Goal: Answer question/provide support

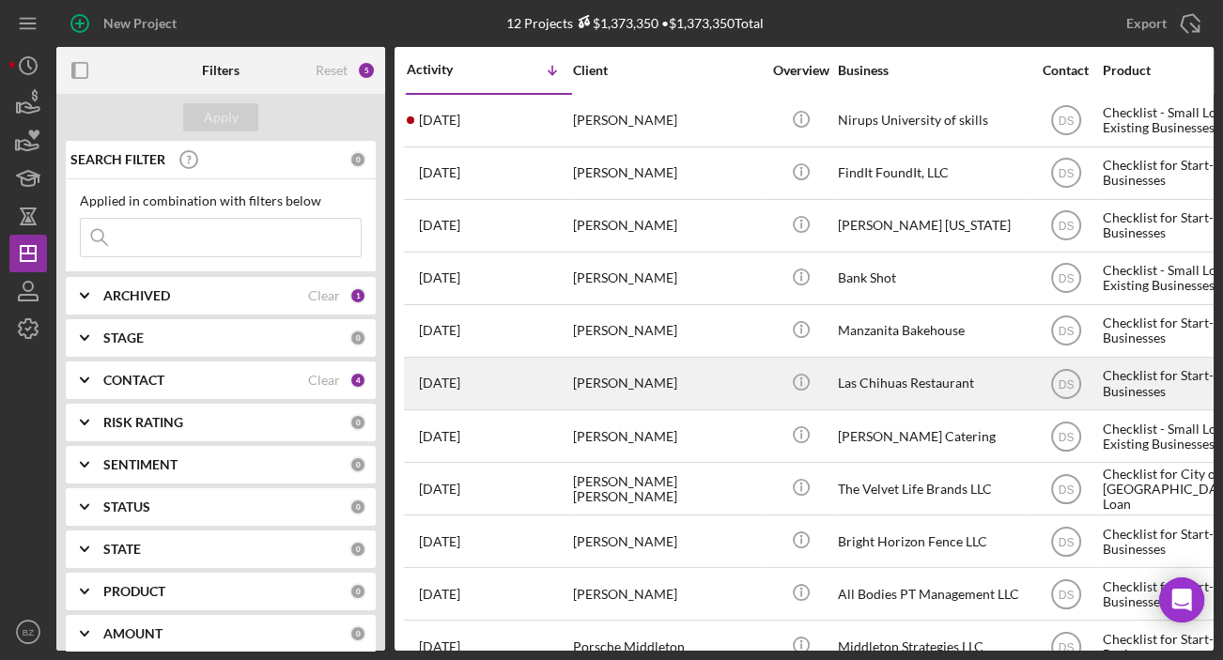
scroll to position [85, 0]
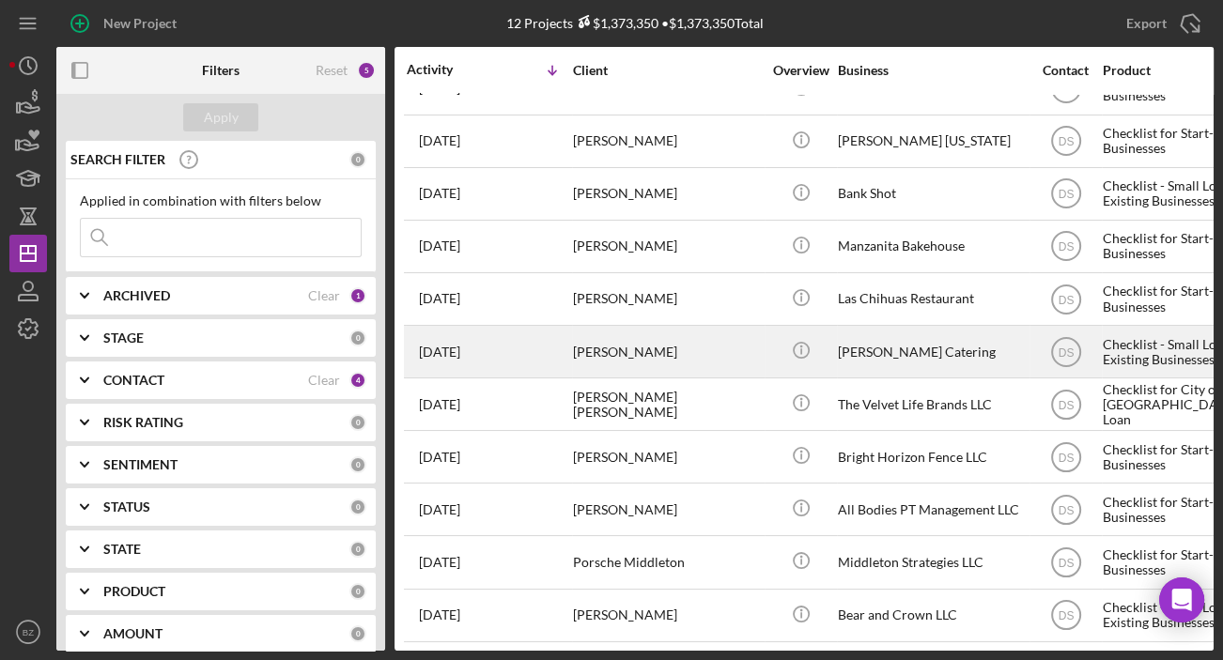
click at [722, 353] on div "[PERSON_NAME]" at bounding box center [667, 352] width 188 height 50
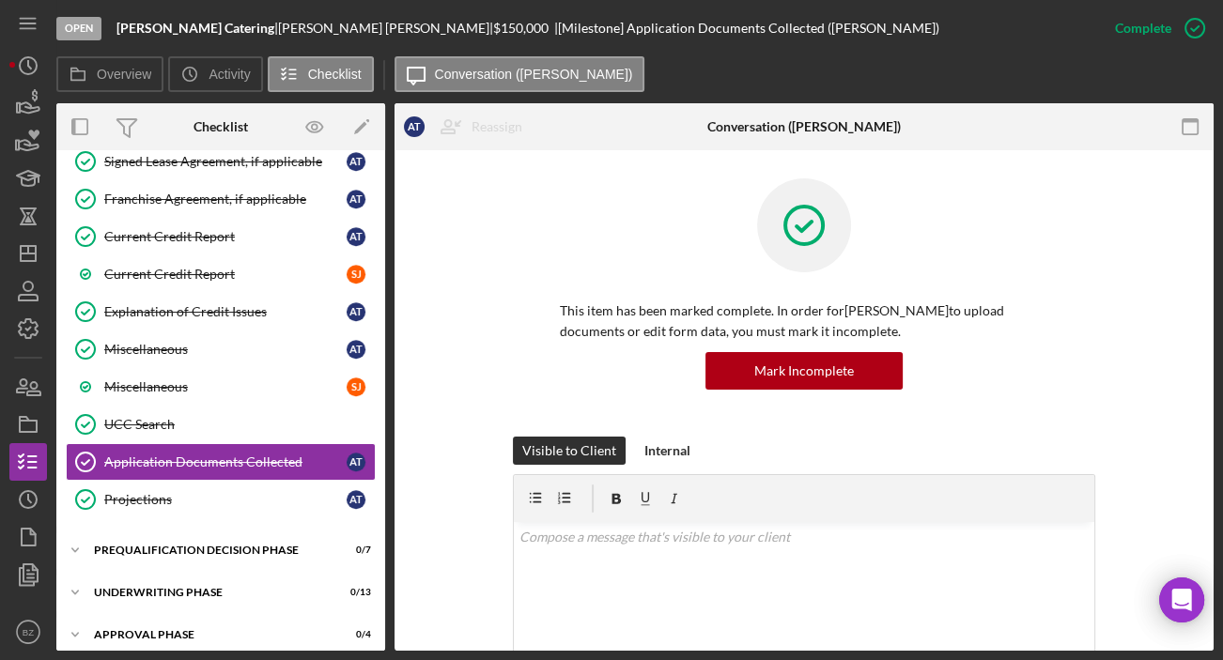
scroll to position [1195, 0]
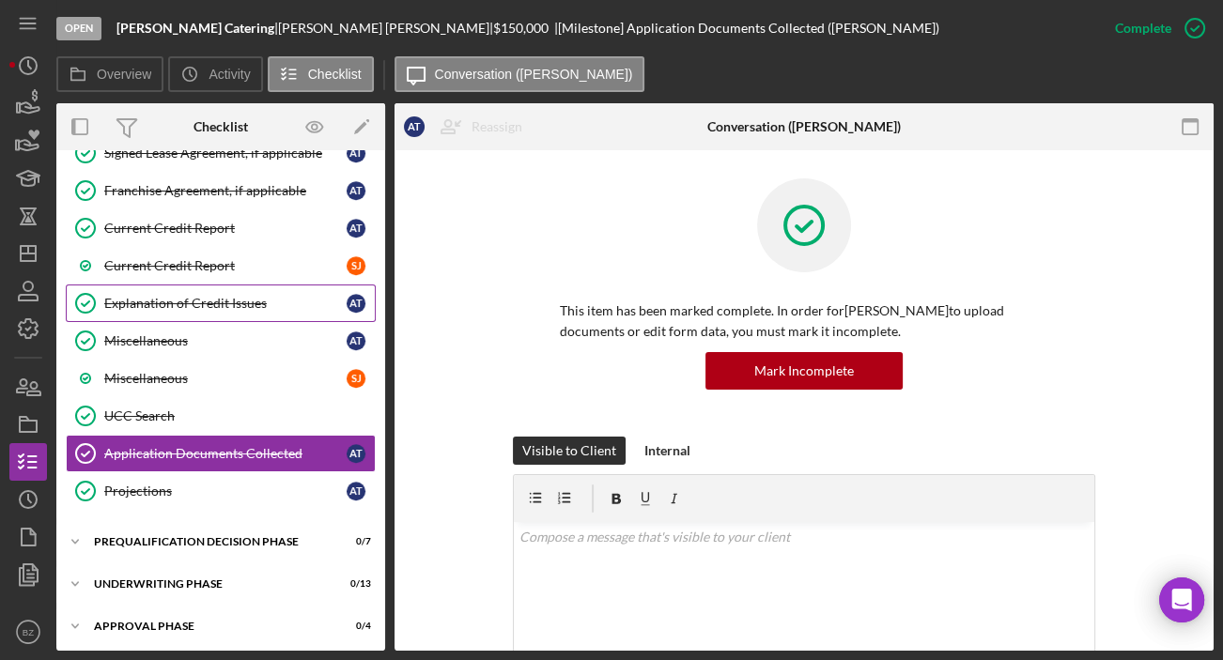
click at [202, 296] on div "Explanation of Credit Issues" at bounding box center [225, 303] width 242 height 15
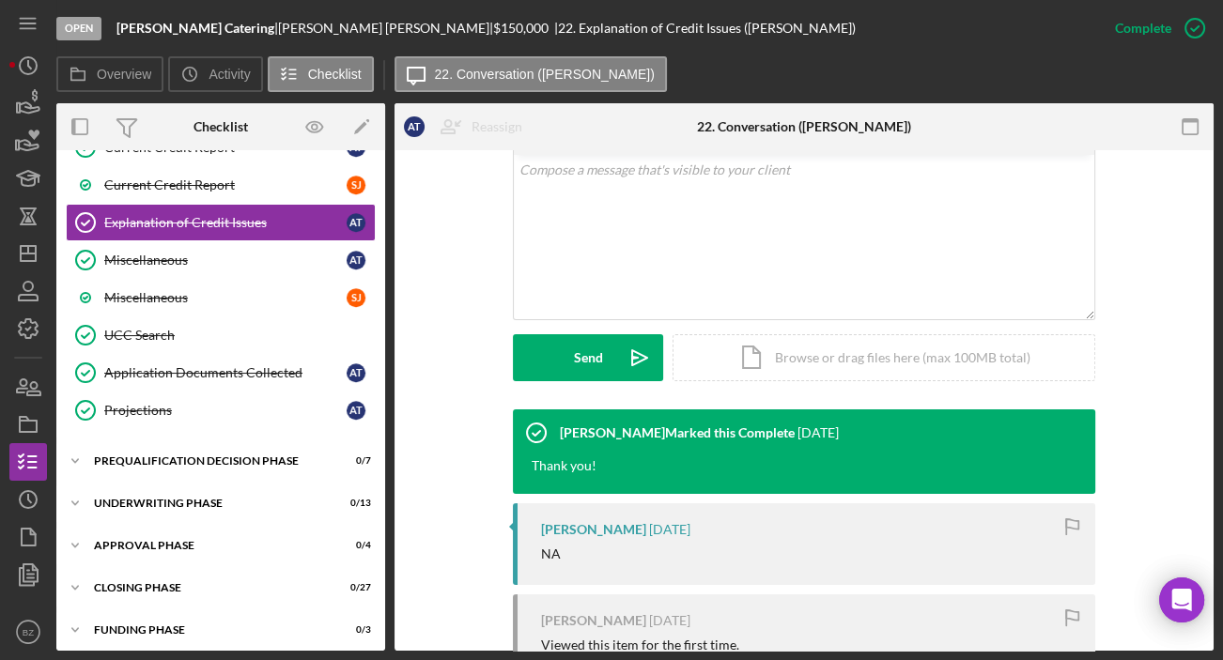
scroll to position [512, 0]
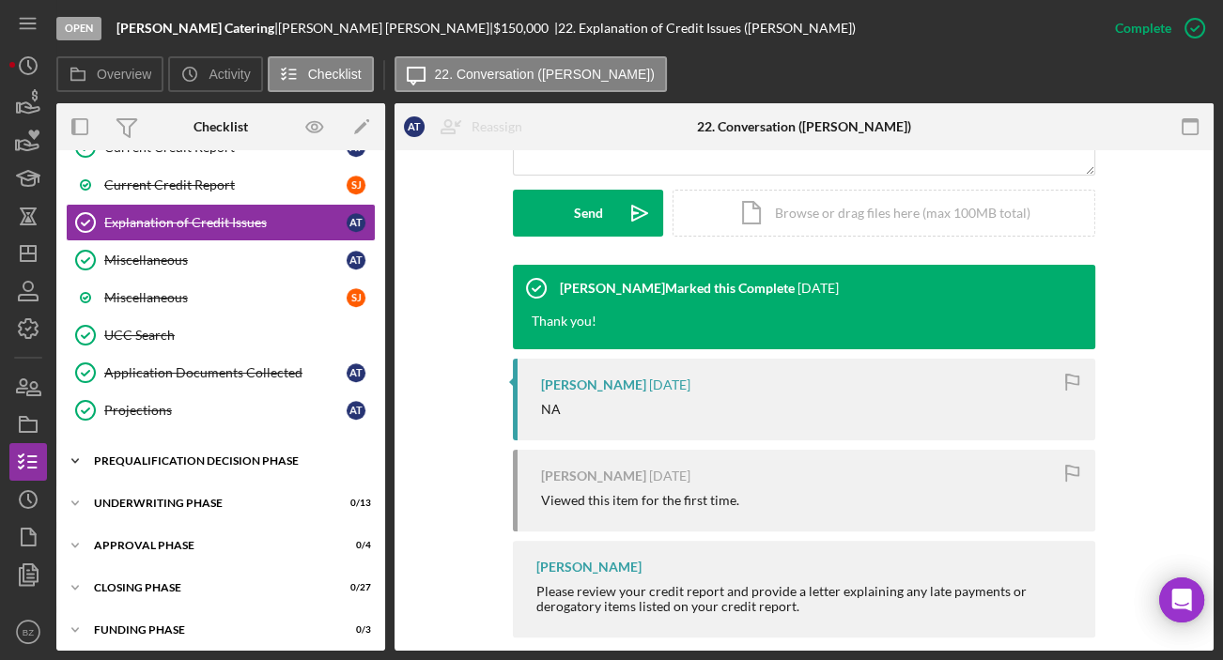
click at [172, 455] on div "Prequalification Decision Phase" at bounding box center [228, 460] width 268 height 11
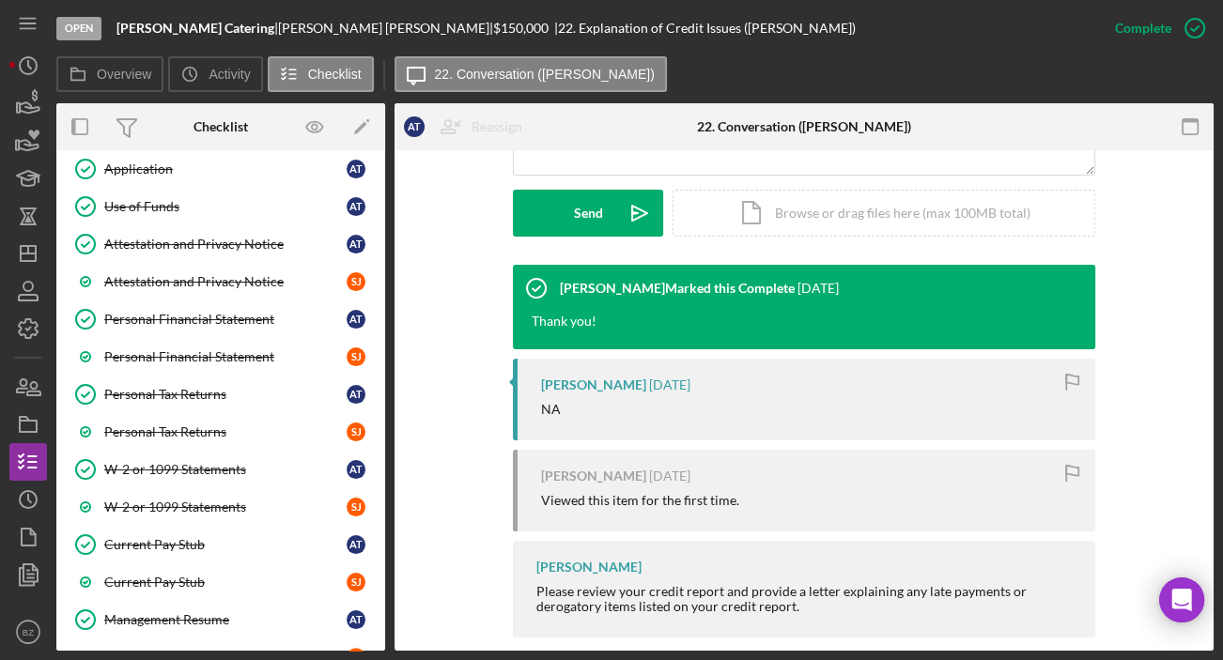
scroll to position [267, 0]
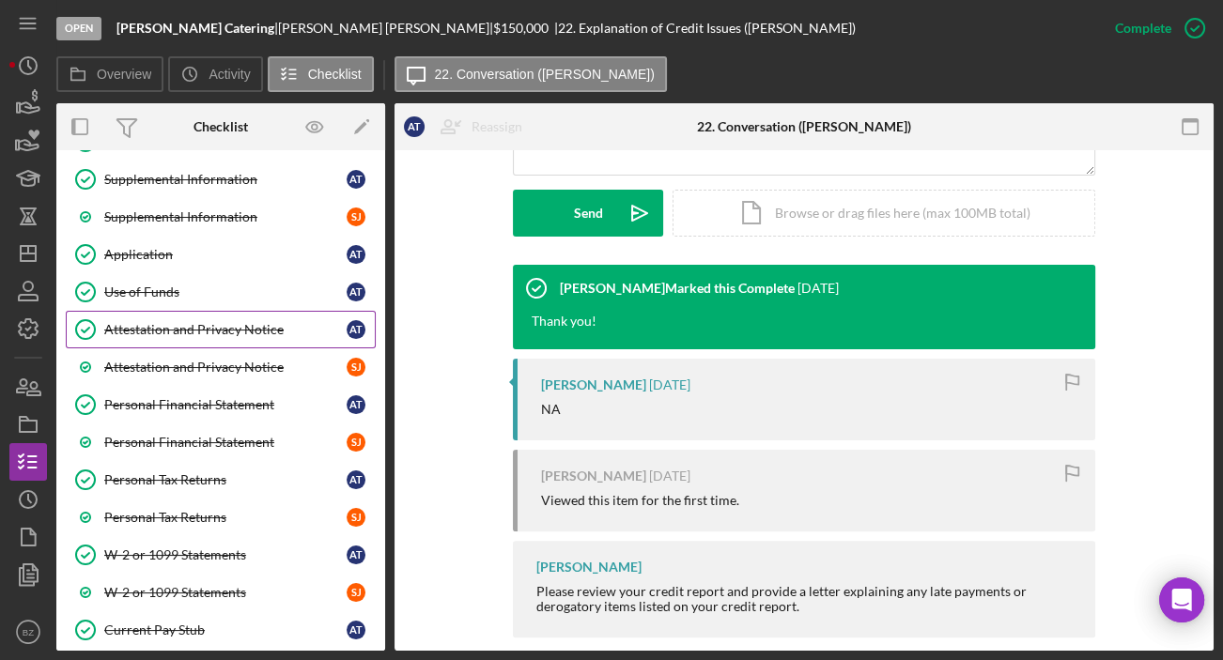
click at [185, 332] on div "Attestation and Privacy Notice" at bounding box center [225, 329] width 242 height 15
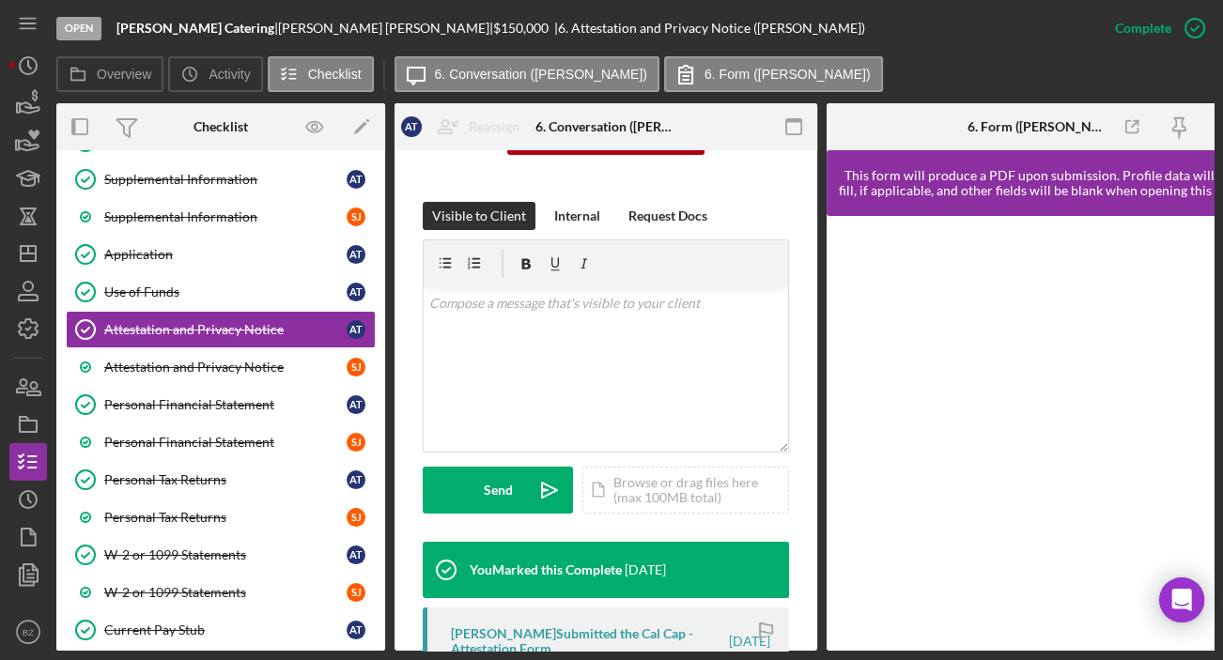
scroll to position [426, 0]
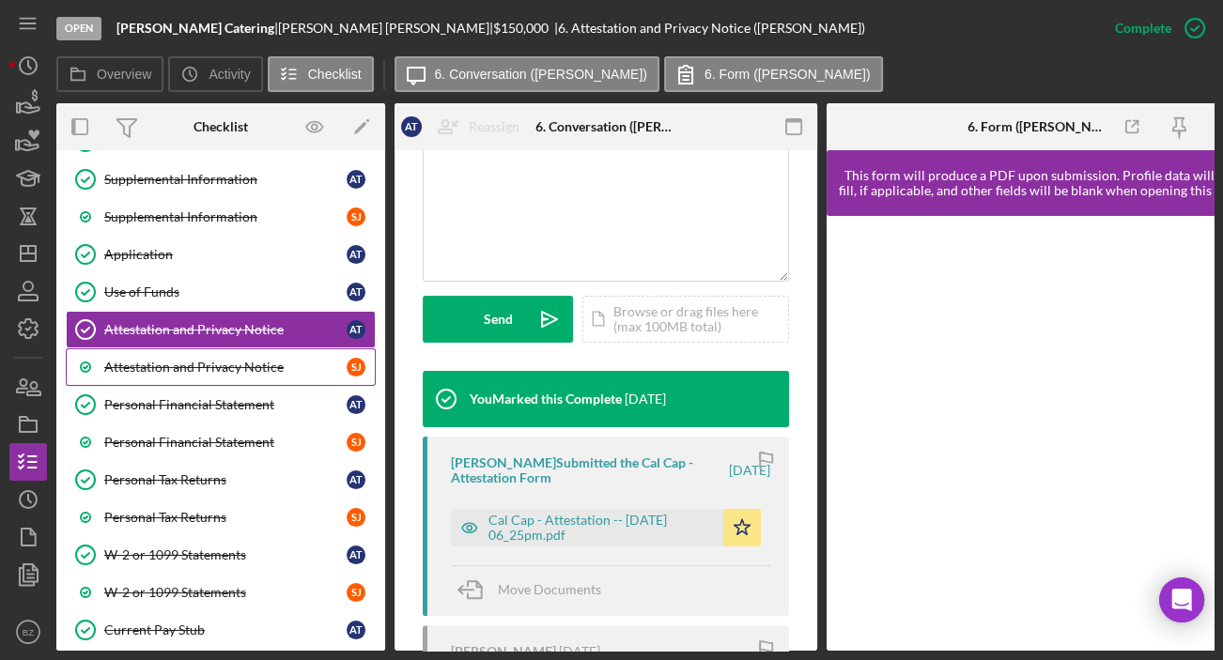
click at [235, 366] on div "Attestation and Privacy Notice" at bounding box center [225, 367] width 242 height 15
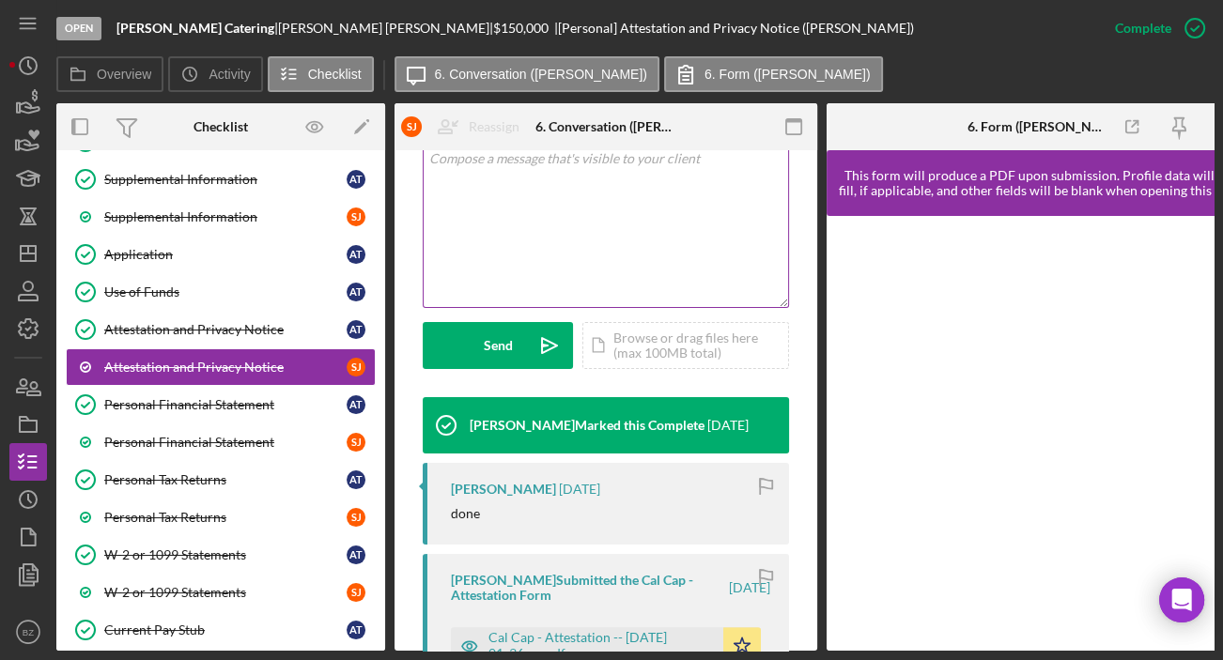
scroll to position [512, 0]
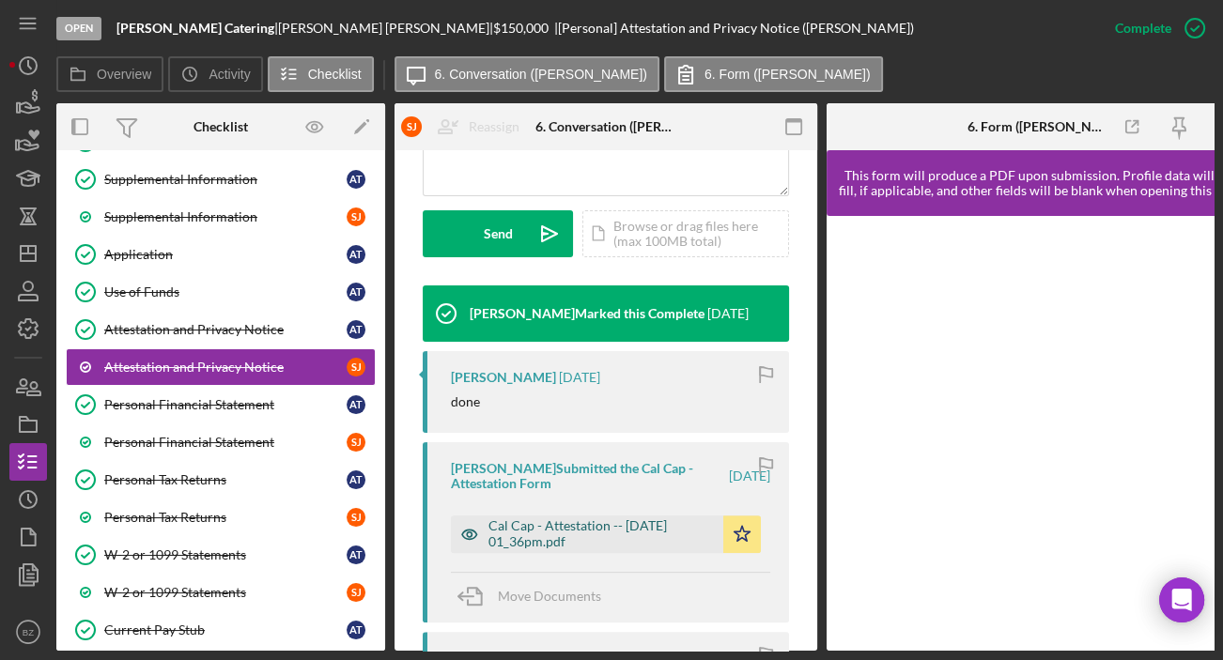
click at [576, 520] on div "Cal Cap - Attestation -- [DATE] 01_36pm.pdf" at bounding box center [600, 533] width 225 height 30
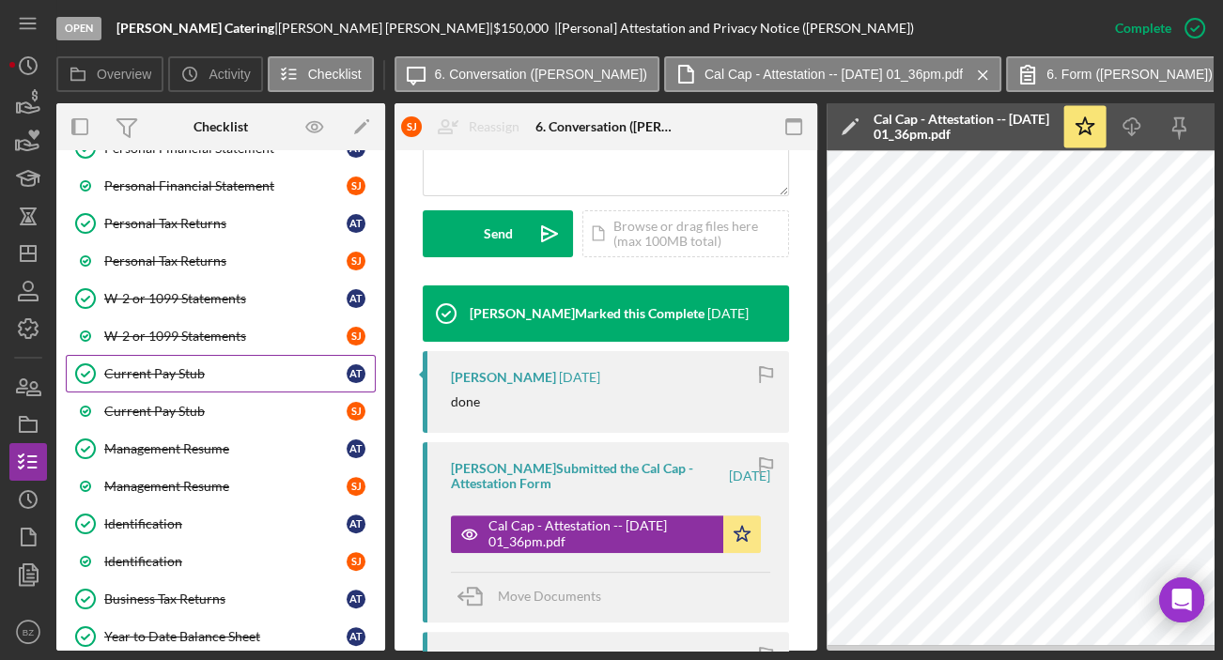
scroll to position [609, 0]
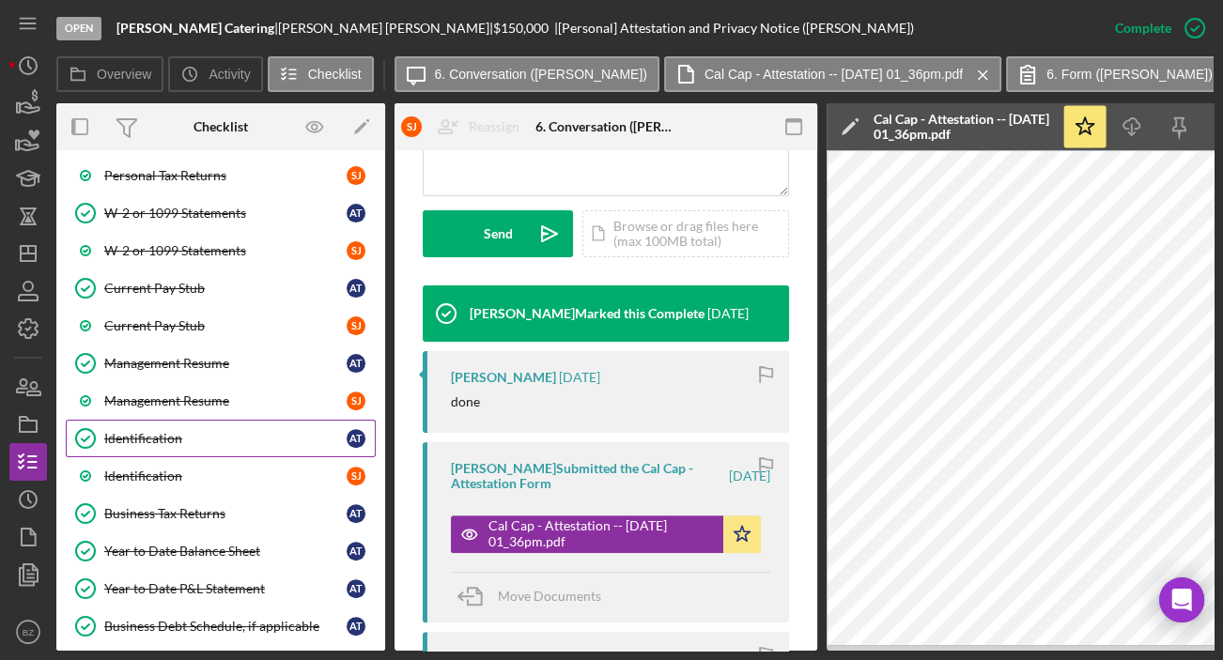
click at [167, 431] on div "Identification" at bounding box center [225, 438] width 242 height 15
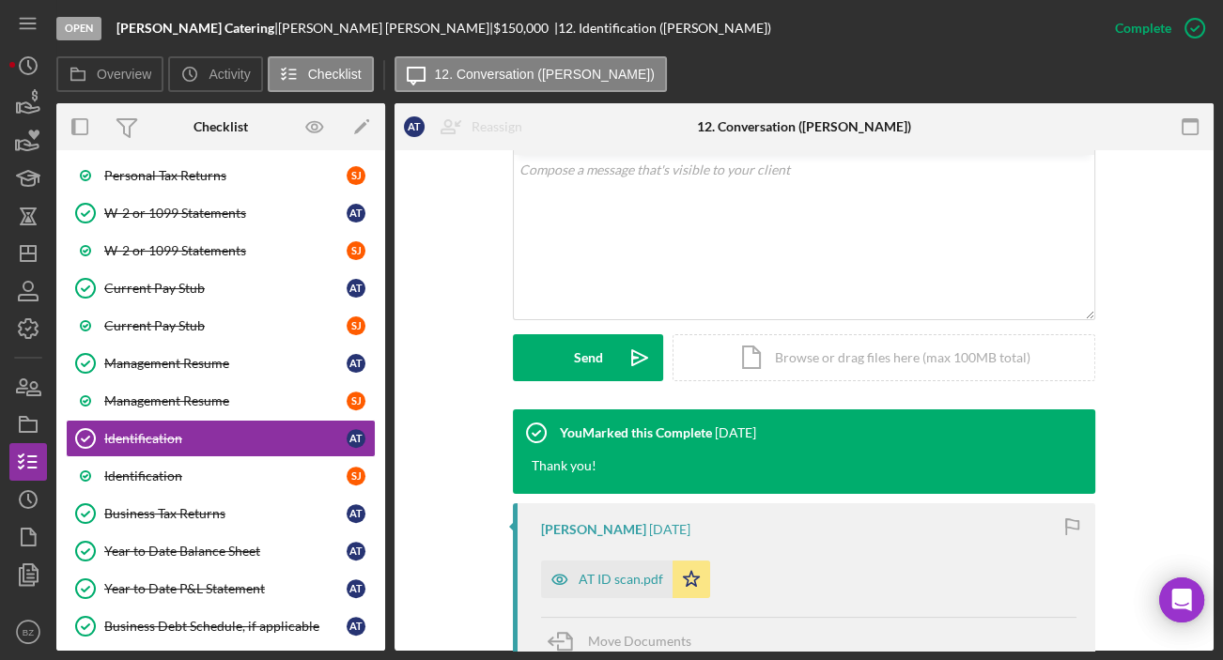
scroll to position [512, 0]
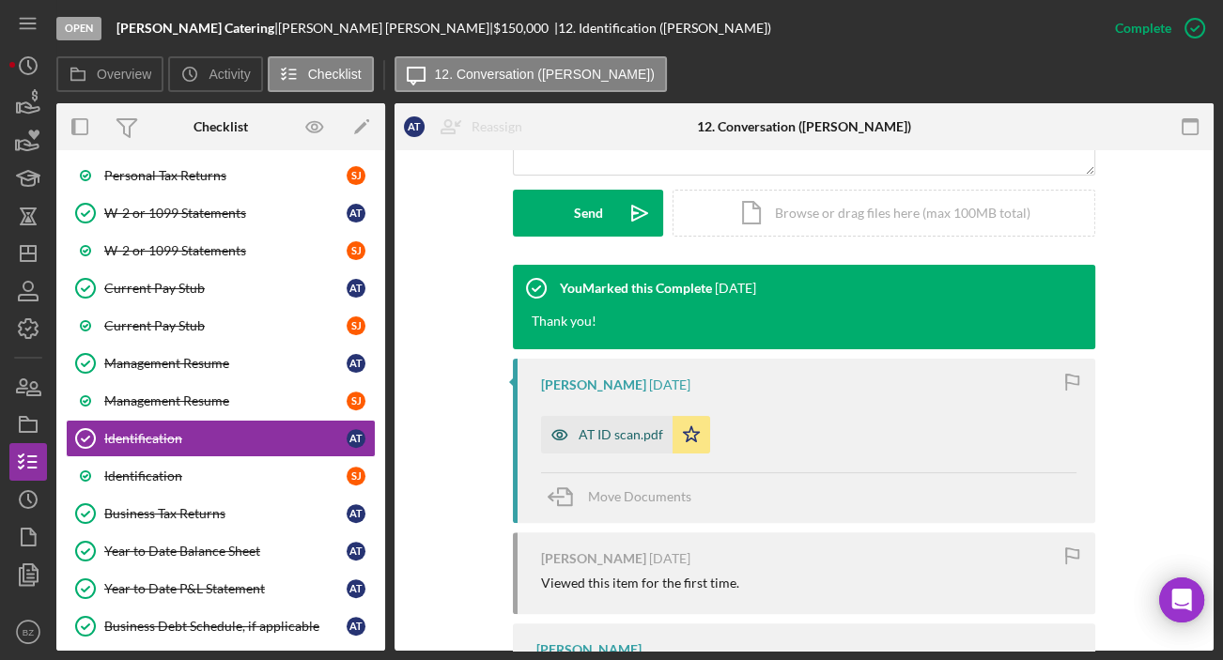
click at [581, 427] on div "AT ID scan.pdf" at bounding box center [621, 434] width 85 height 15
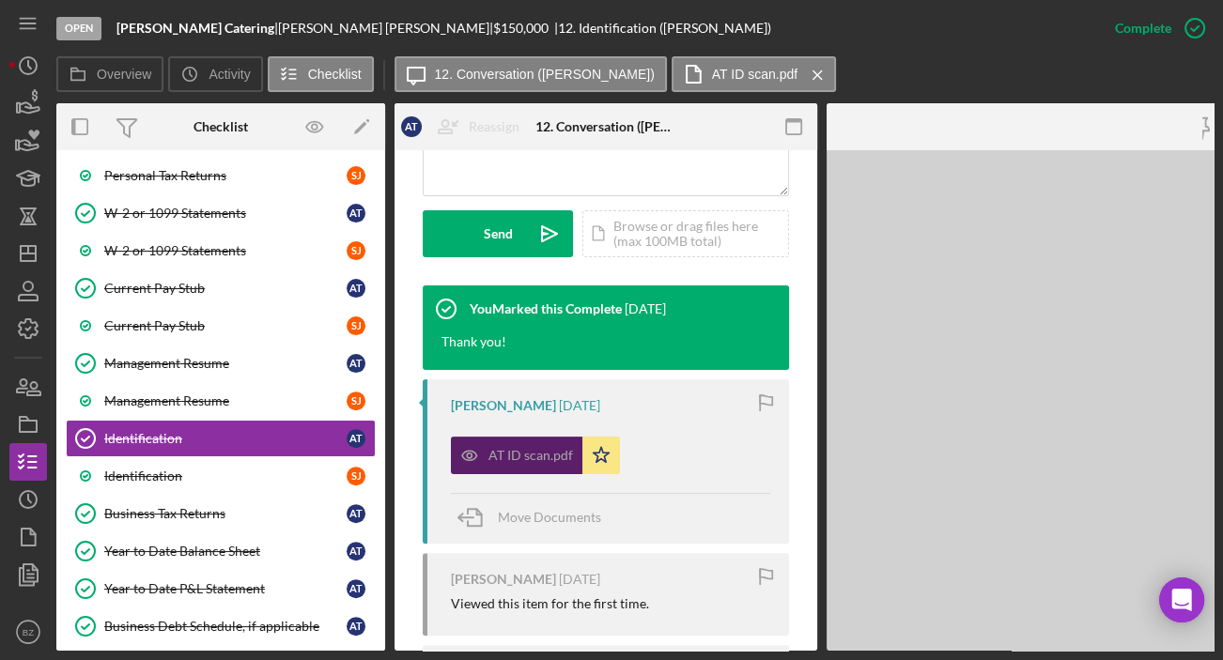
scroll to position [533, 0]
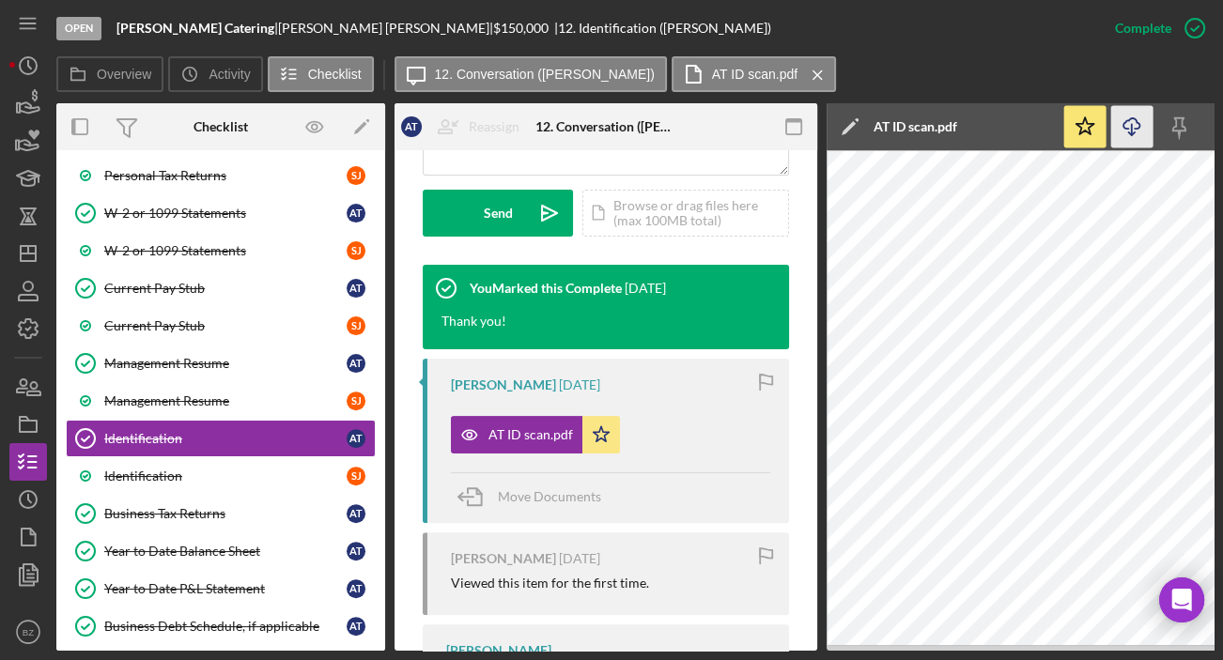
click at [1134, 131] on icon "Icon/Download" at bounding box center [1132, 127] width 42 height 42
click at [226, 471] on div "Identification" at bounding box center [225, 476] width 242 height 15
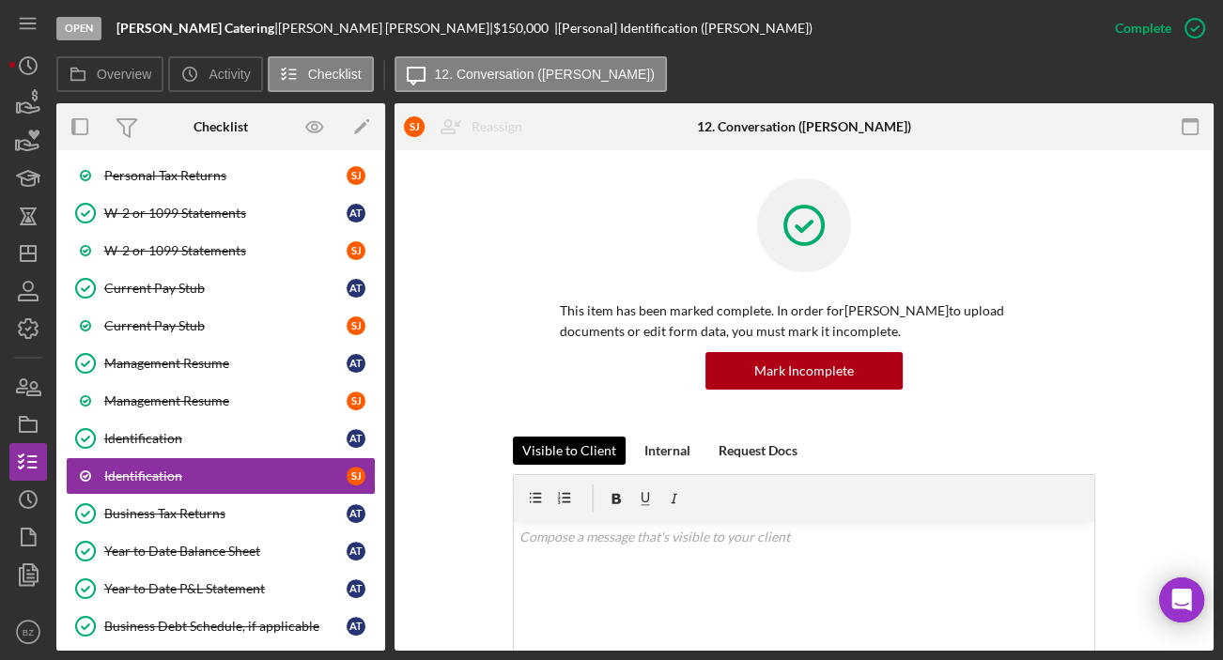
scroll to position [341, 0]
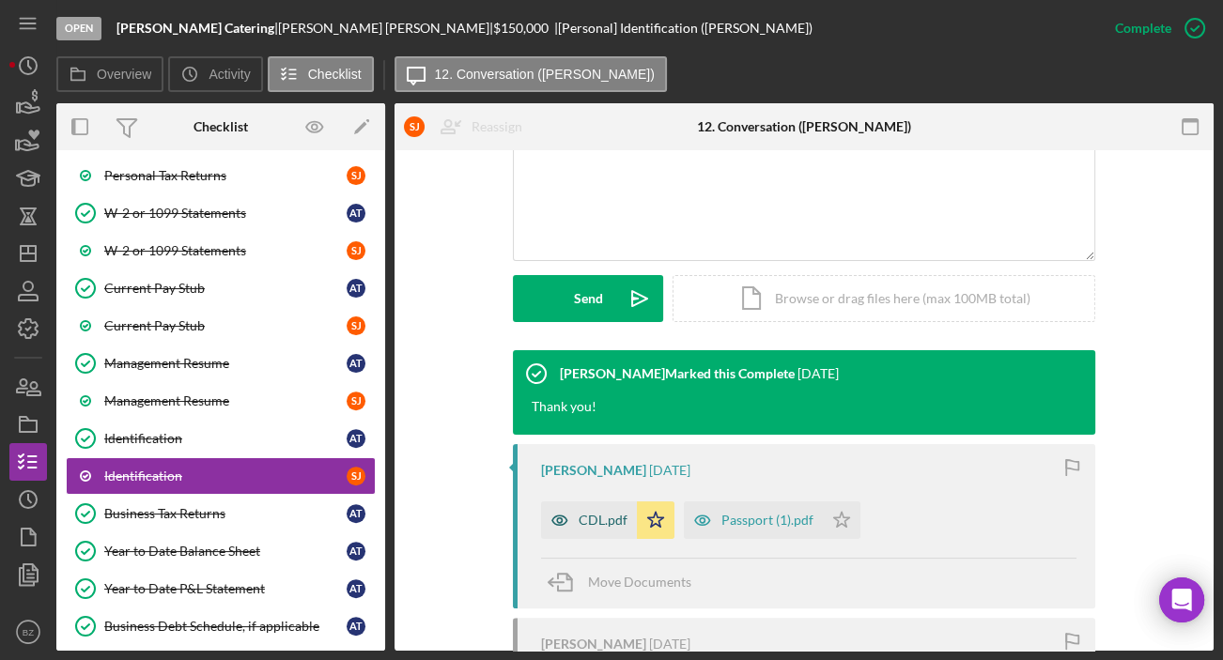
click at [603, 507] on div "CDL.pdf" at bounding box center [589, 521] width 96 height 38
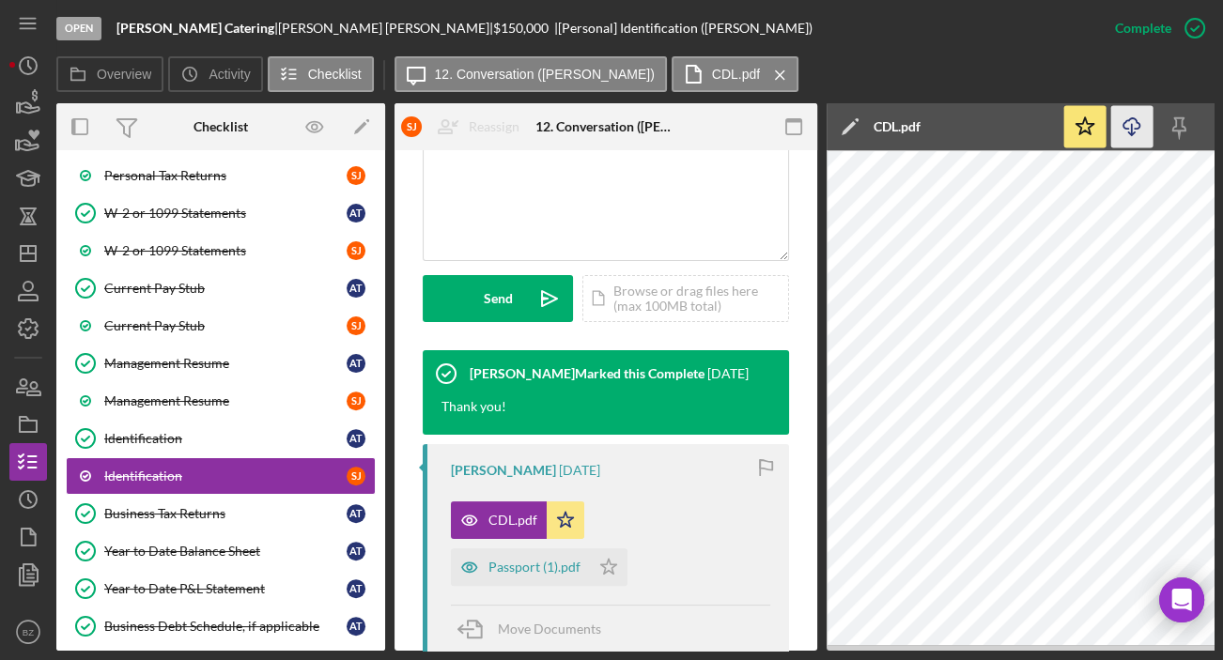
click at [1142, 119] on icon "Icon/Download" at bounding box center [1132, 127] width 42 height 42
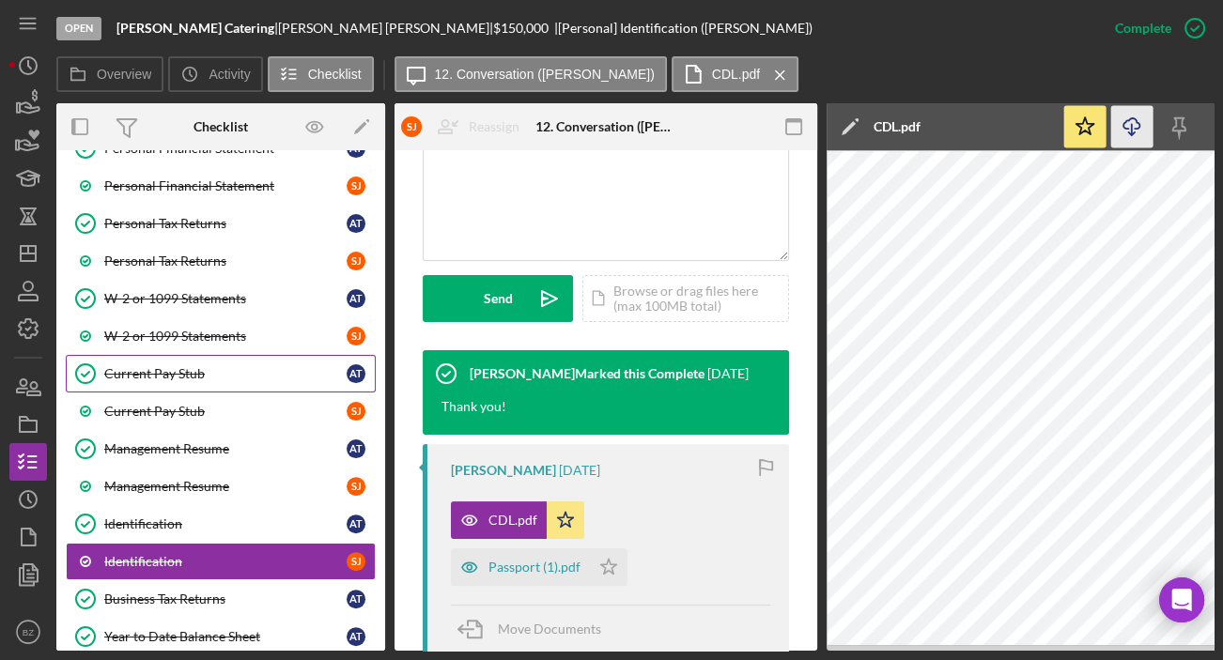
scroll to position [438, 0]
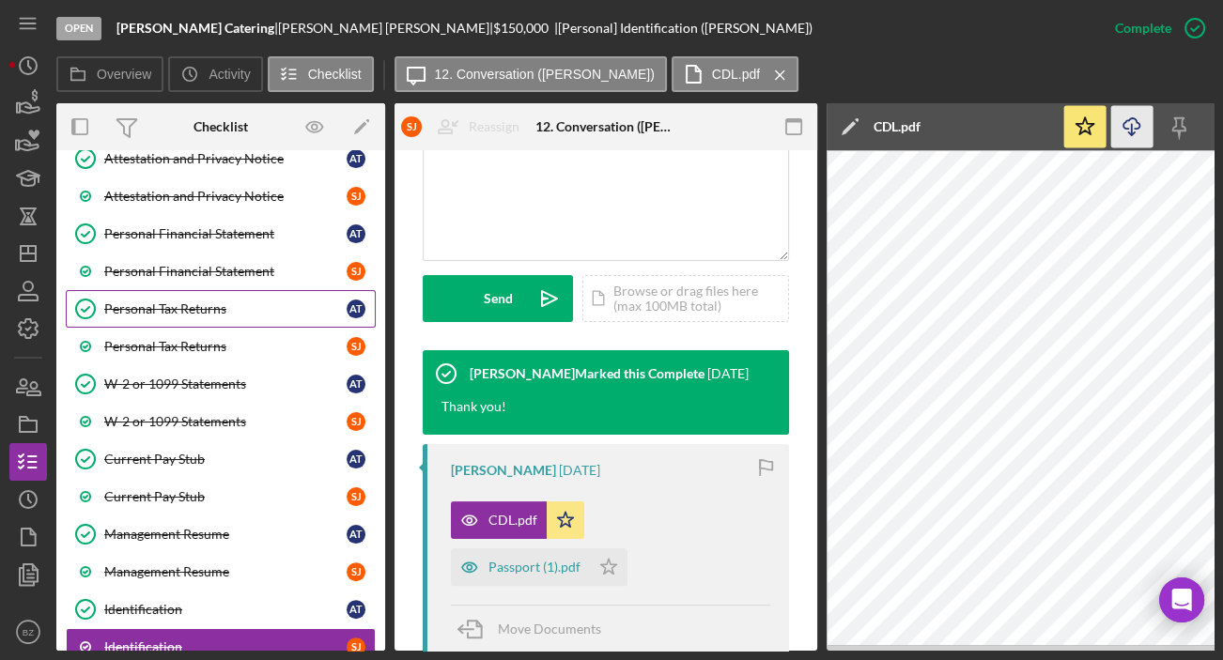
click at [179, 309] on div "Personal Tax Returns" at bounding box center [225, 308] width 242 height 15
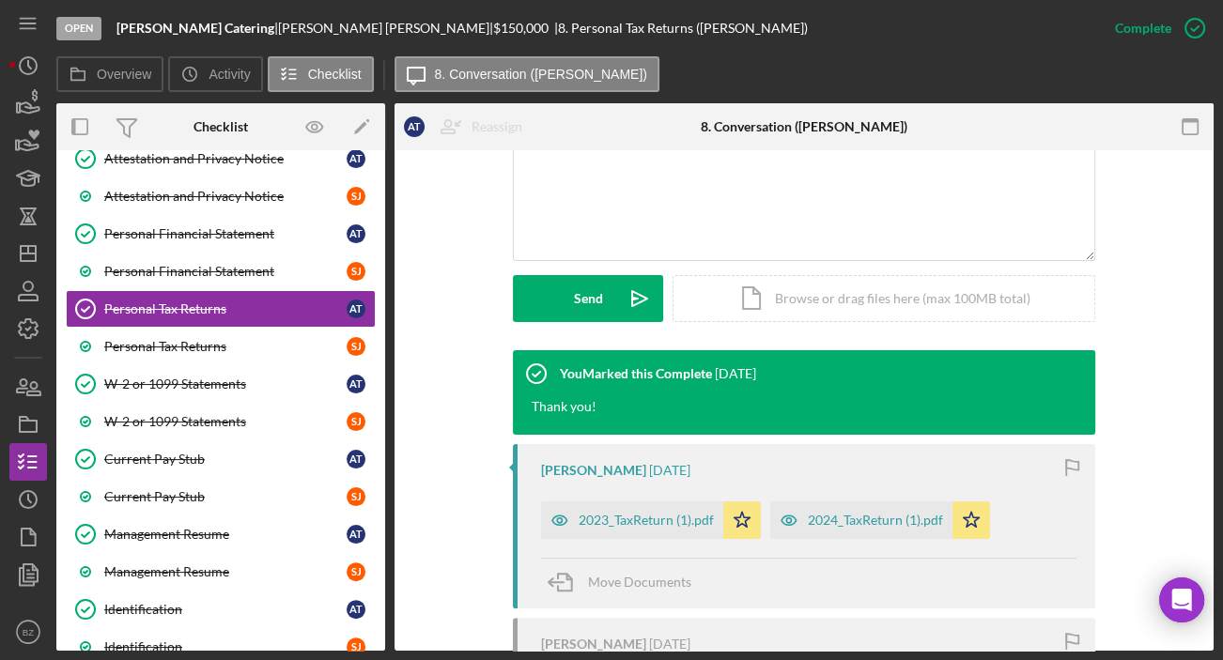
scroll to position [615, 0]
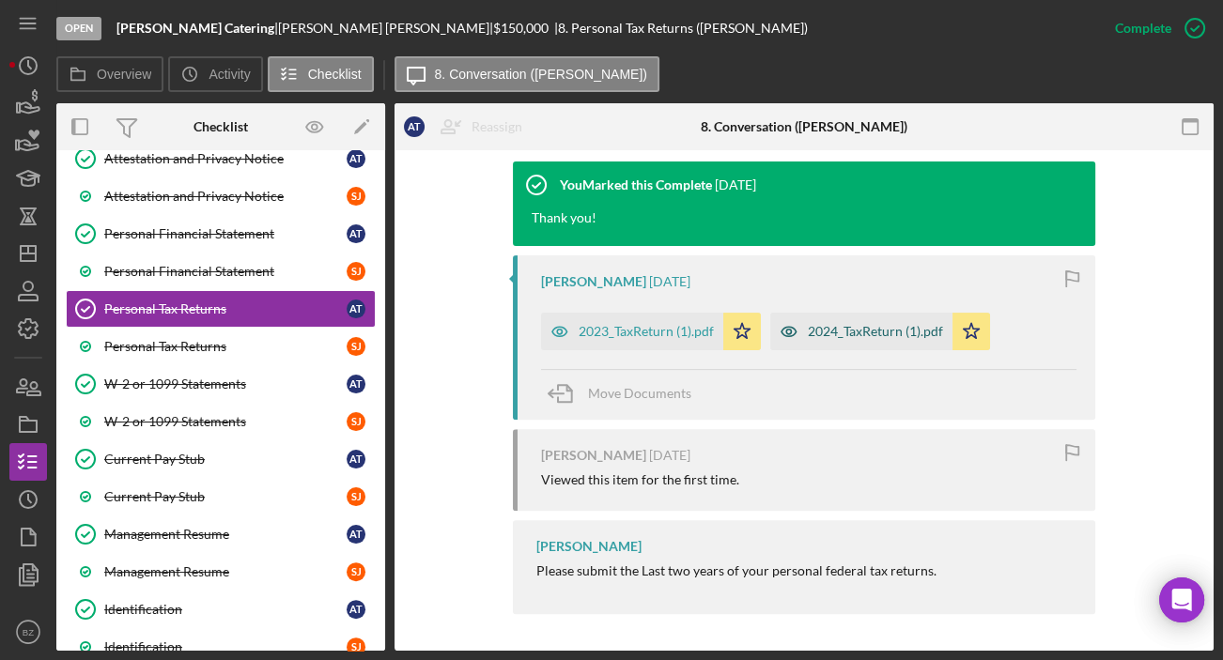
click at [876, 330] on div "2024_TaxReturn (1).pdf" at bounding box center [875, 331] width 135 height 15
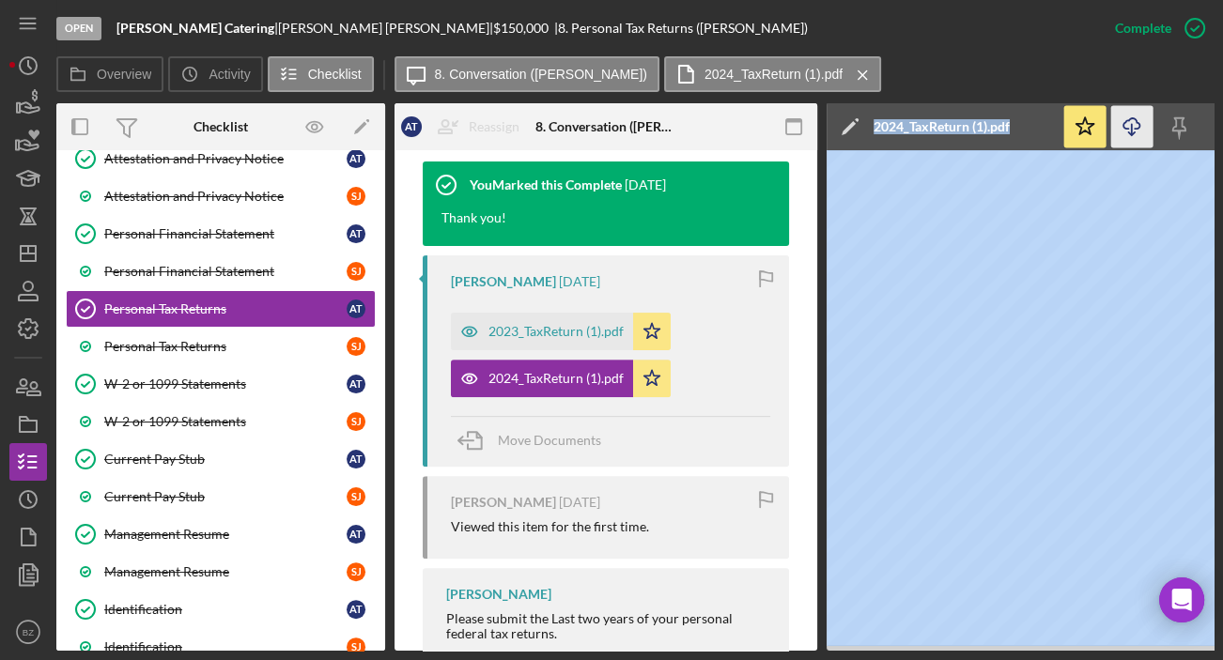
click at [1138, 124] on icon "Icon/Download" at bounding box center [1132, 127] width 42 height 42
click at [183, 346] on div "Personal Tax Returns" at bounding box center [225, 346] width 242 height 15
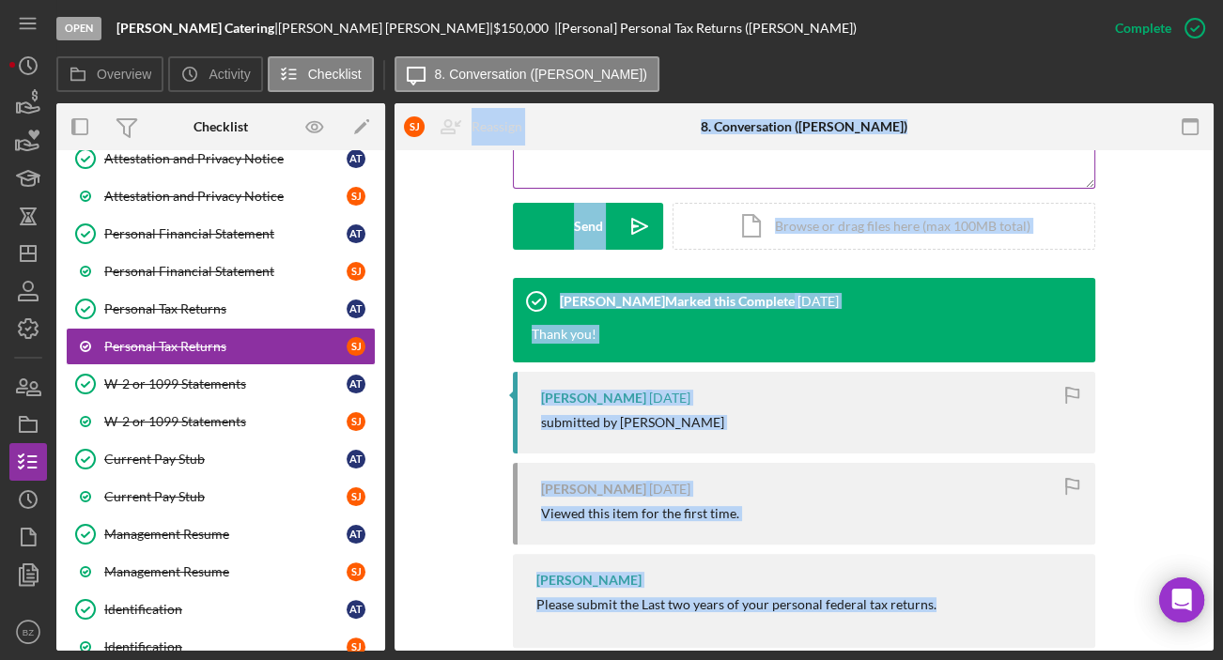
scroll to position [512, 0]
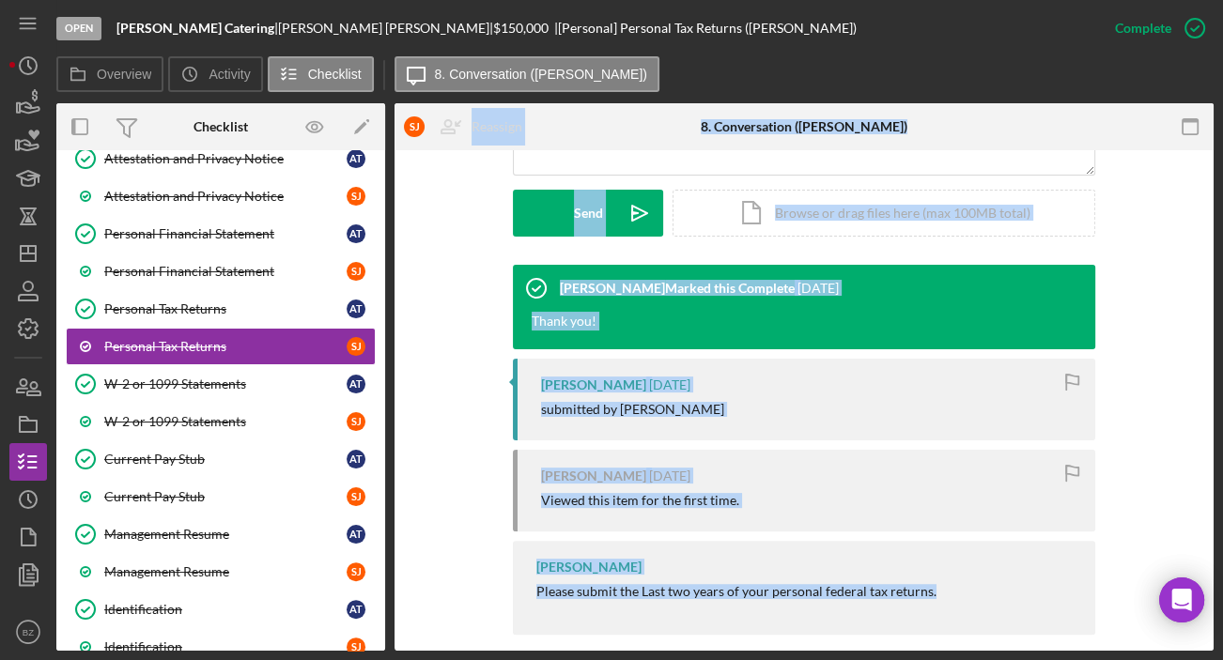
click at [445, 355] on div "[PERSON_NAME] Marked this Complete [DATE] Thank you! [PERSON_NAME] [DATE] submi…" at bounding box center [804, 454] width 763 height 379
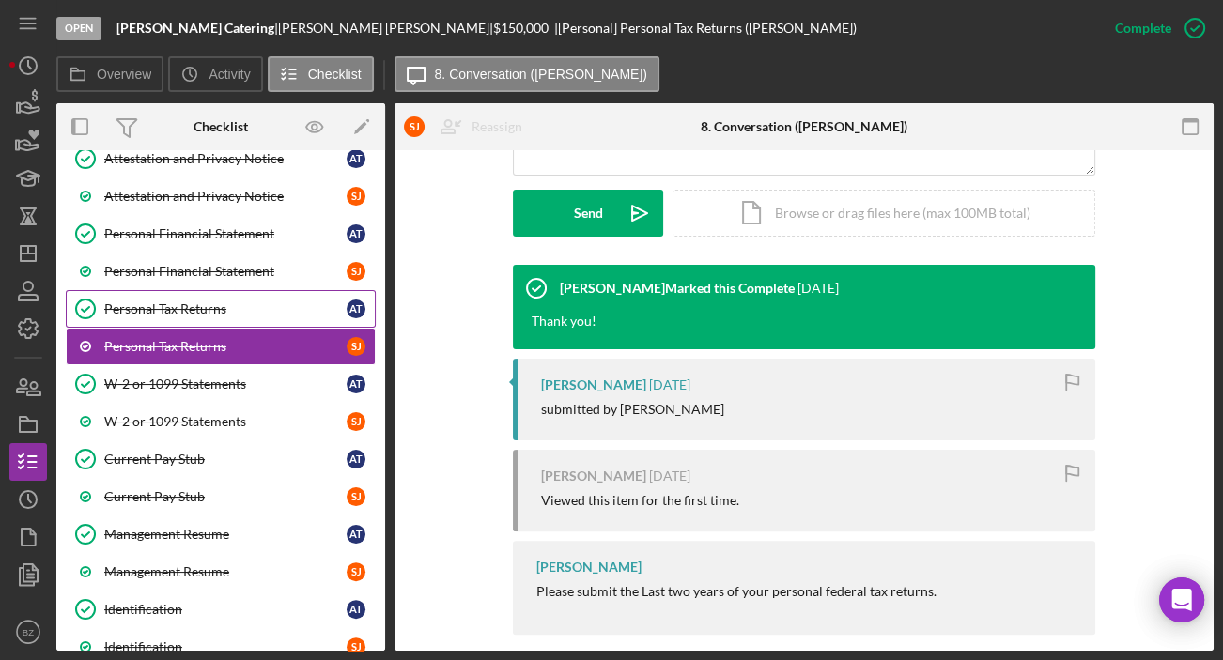
click at [121, 301] on div "Personal Tax Returns" at bounding box center [225, 308] width 242 height 15
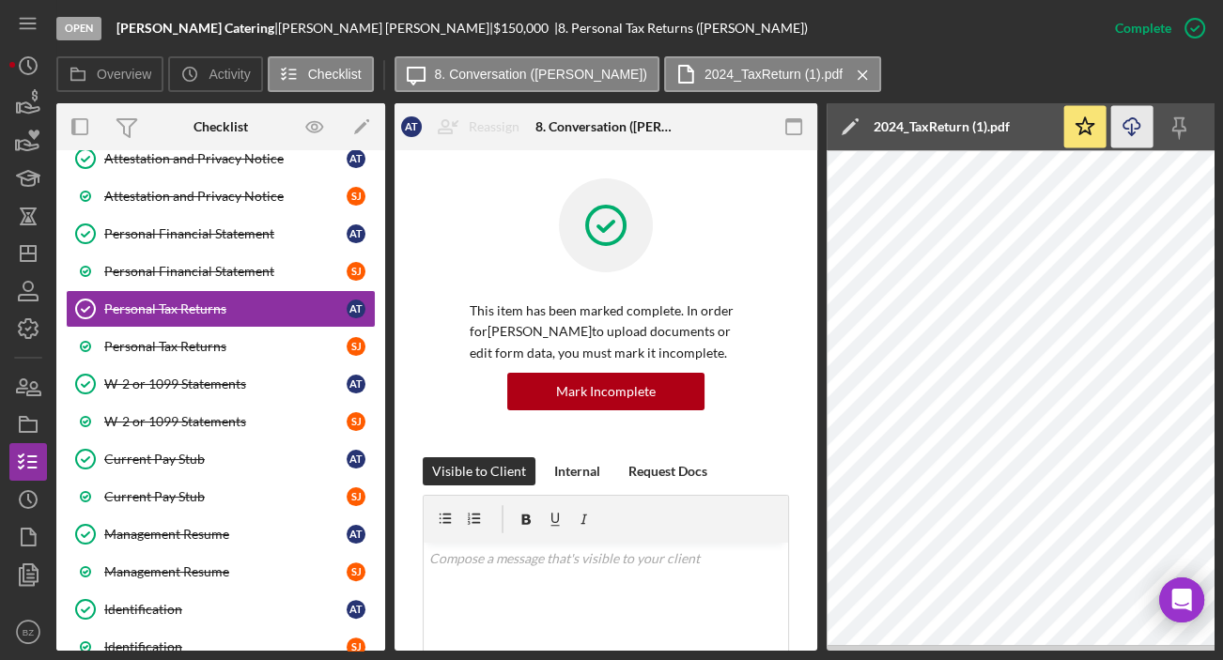
click at [1127, 128] on icon "button" at bounding box center [1131, 123] width 16 height 10
click at [187, 459] on div "Current Pay Stub" at bounding box center [225, 459] width 242 height 15
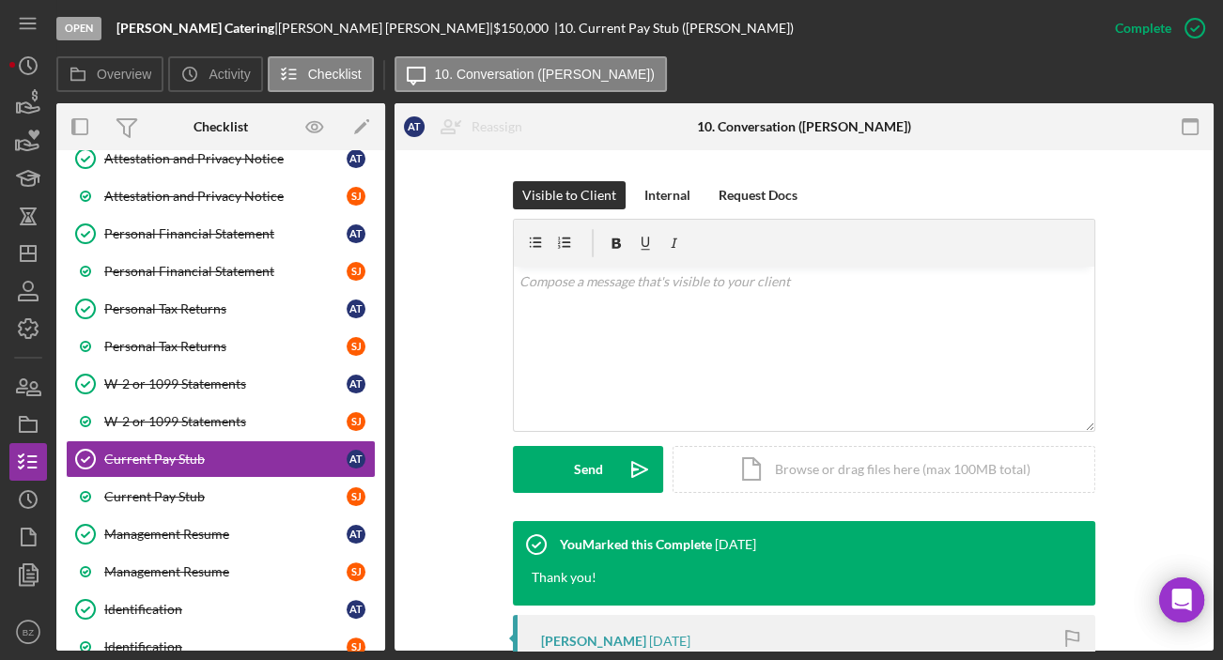
scroll to position [597, 0]
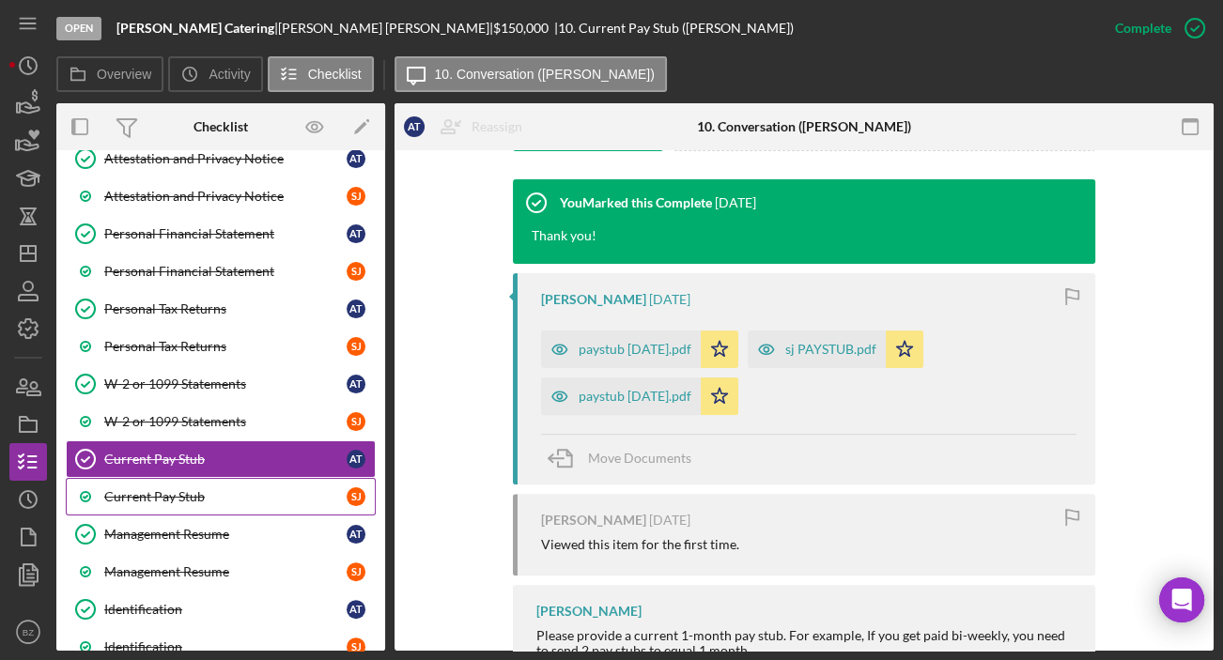
click at [177, 493] on div "Current Pay Stub" at bounding box center [225, 496] width 242 height 15
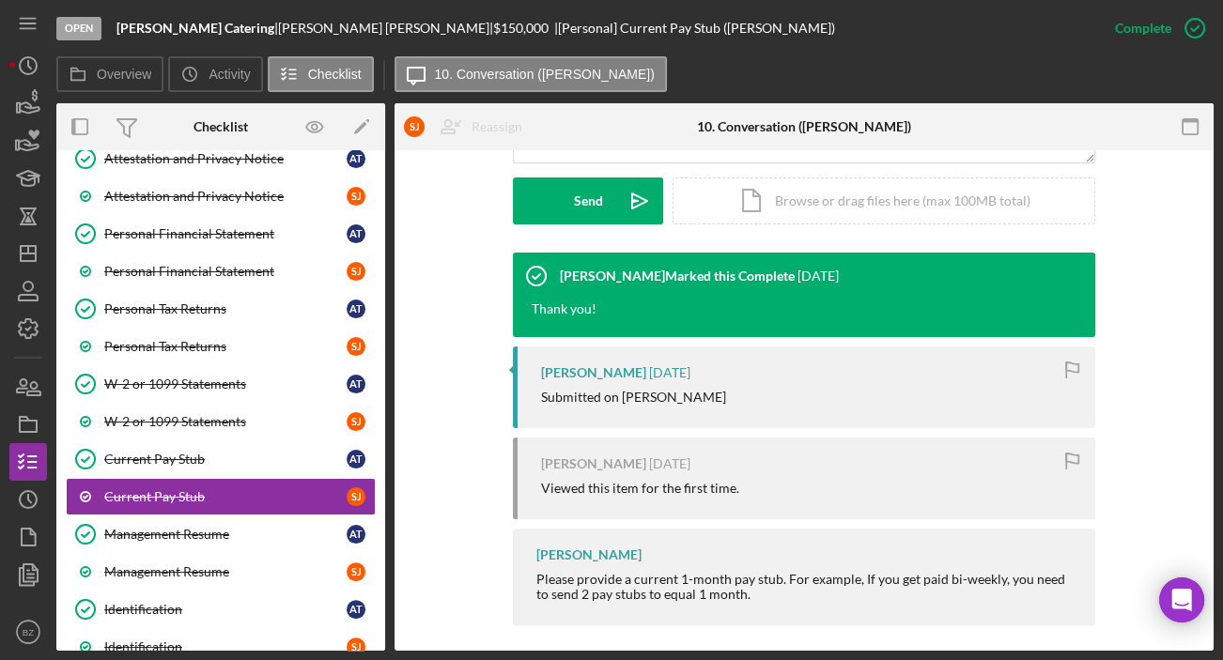
scroll to position [535, 0]
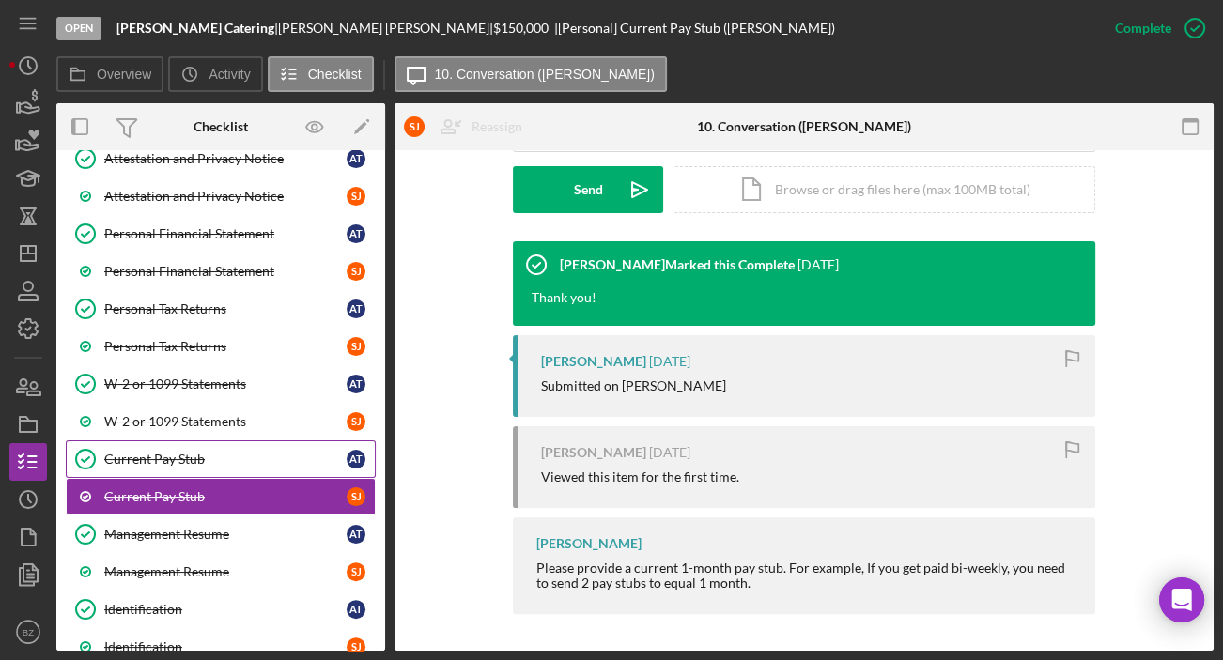
click at [136, 454] on div "Current Pay Stub" at bounding box center [225, 459] width 242 height 15
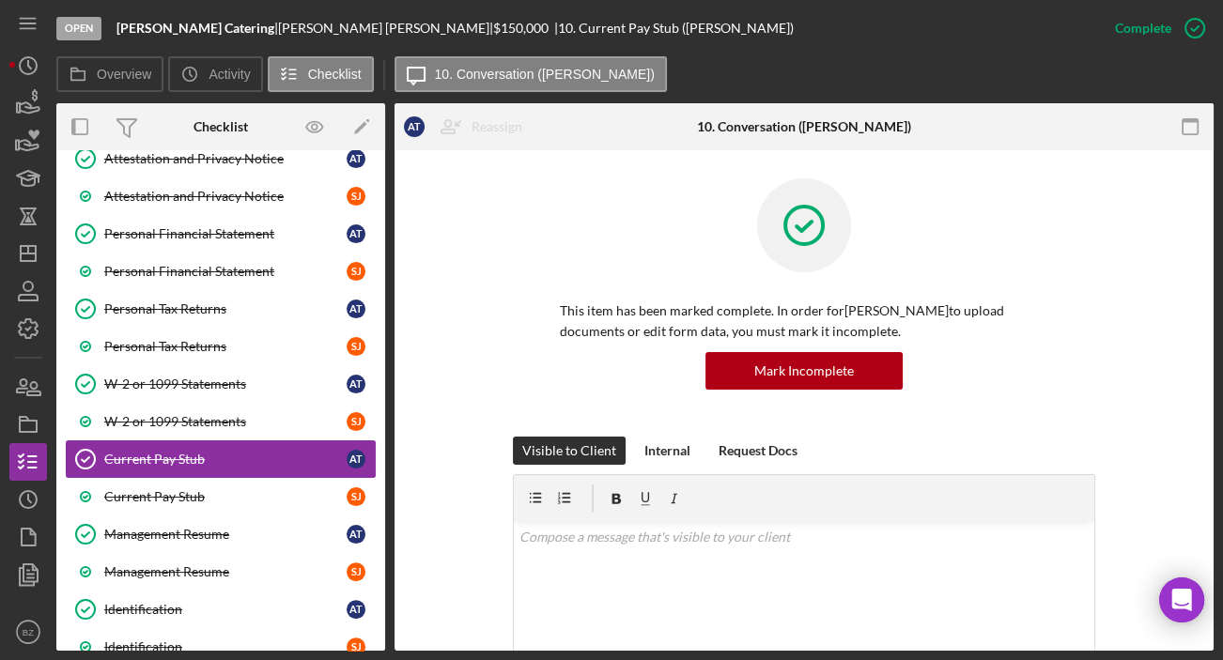
click at [150, 455] on div "Current Pay Stub" at bounding box center [225, 459] width 242 height 15
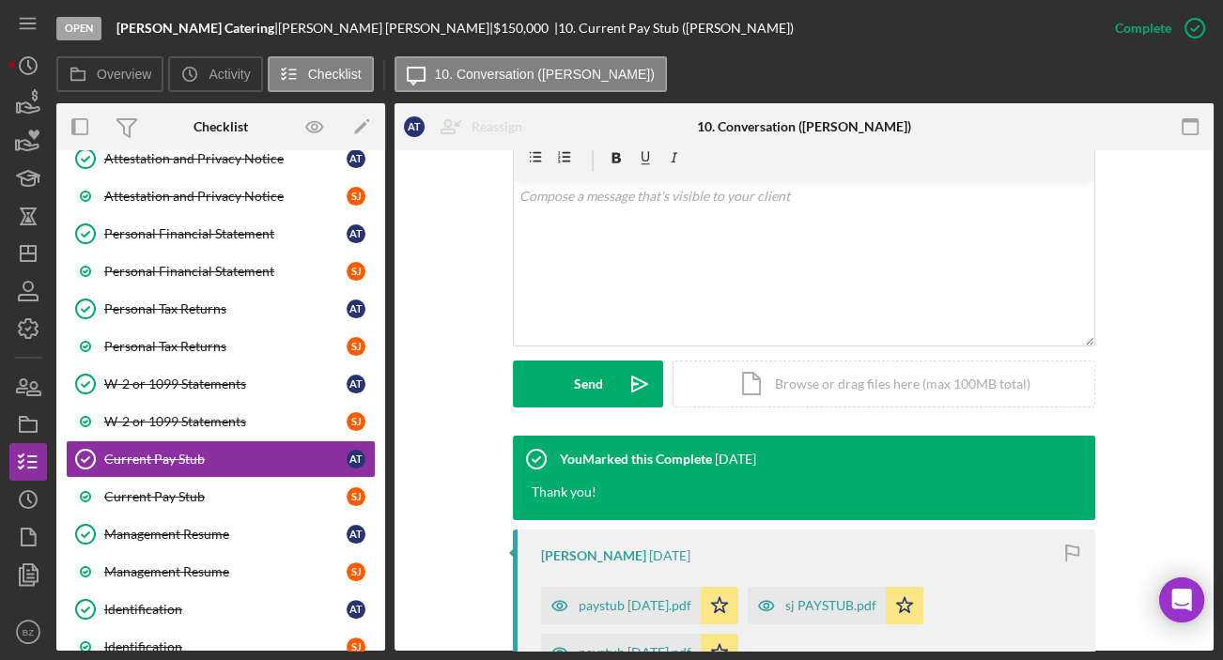
scroll to position [665, 0]
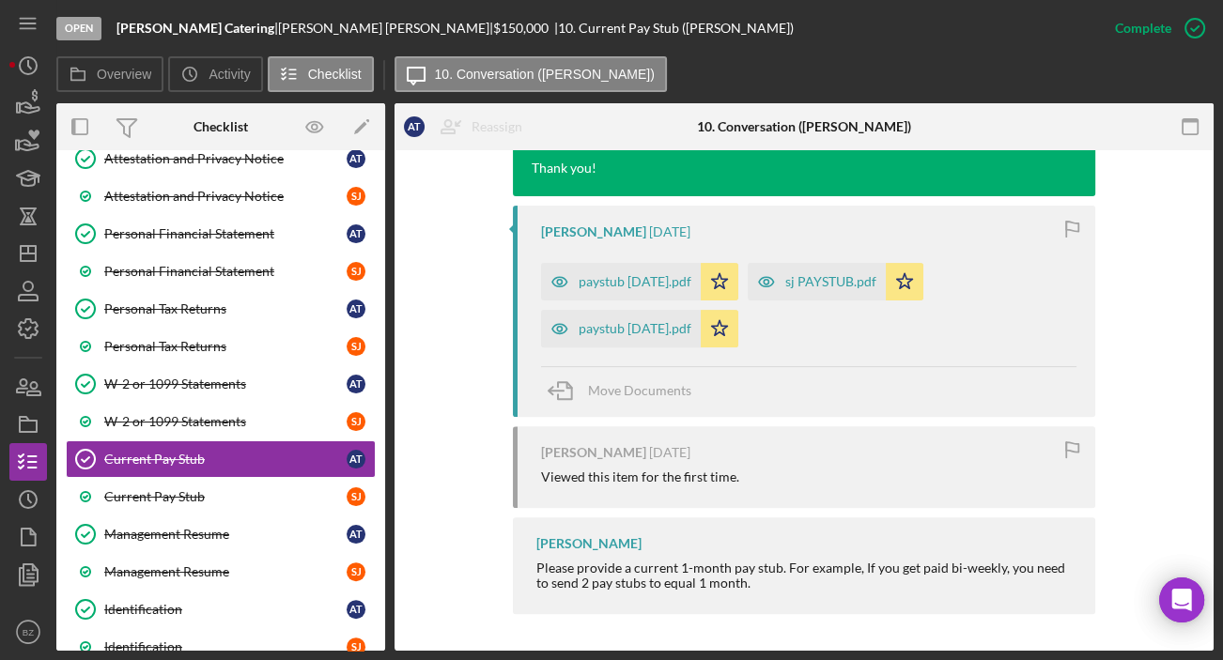
click at [1108, 590] on div "You Marked this Complete [DATE] Thank you! [PERSON_NAME] [DATE] paystub [DATE].…" at bounding box center [804, 368] width 763 height 513
click at [958, 641] on div "This item has been marked complete. In order for [PERSON_NAME] to upload docume…" at bounding box center [803, 68] width 819 height 1166
click at [214, 414] on div "W-2 or 1099 Statements" at bounding box center [225, 421] width 242 height 15
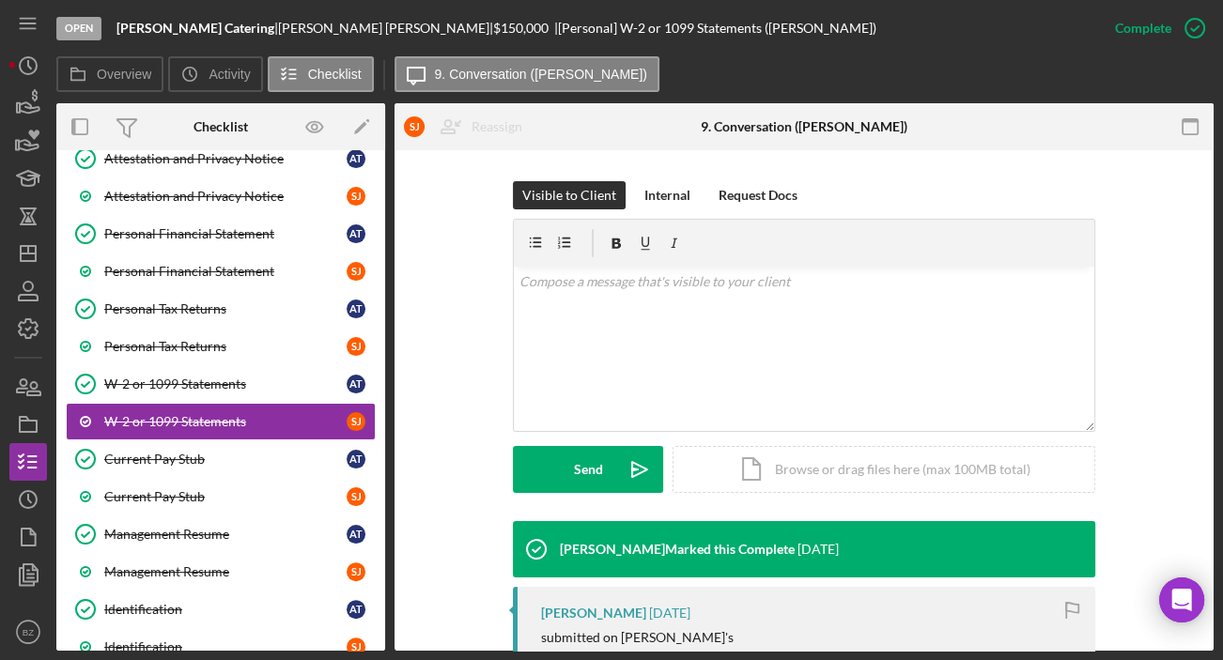
scroll to position [504, 0]
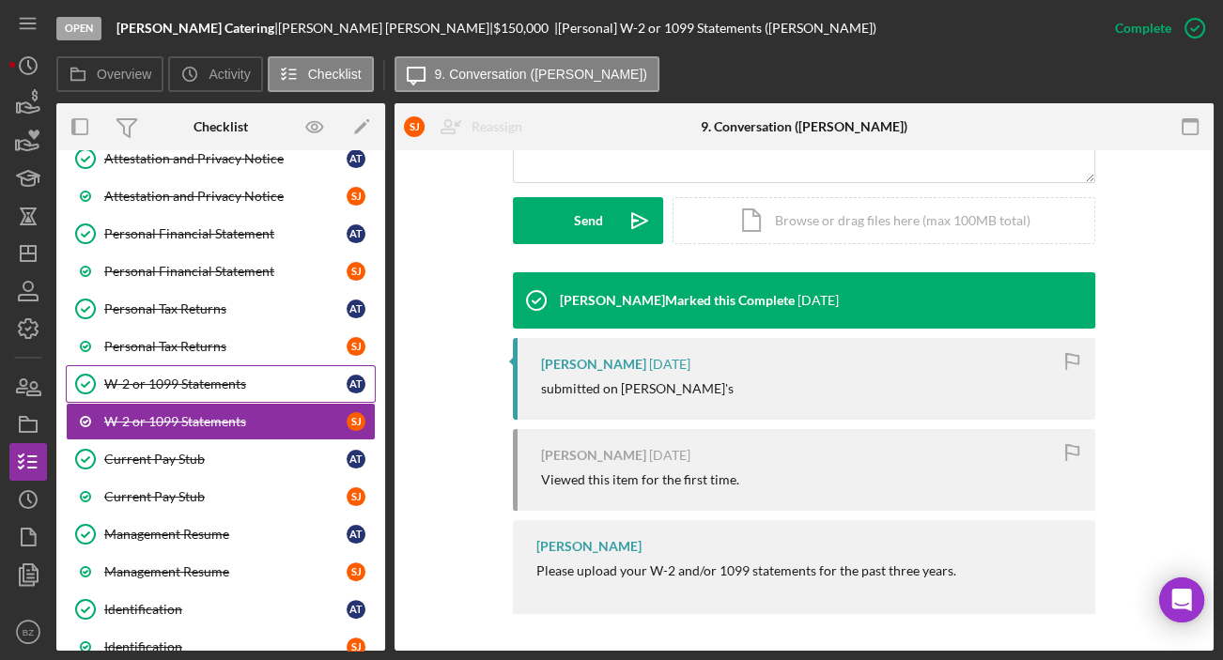
click at [226, 377] on div "W-2 or 1099 Statements" at bounding box center [225, 384] width 242 height 15
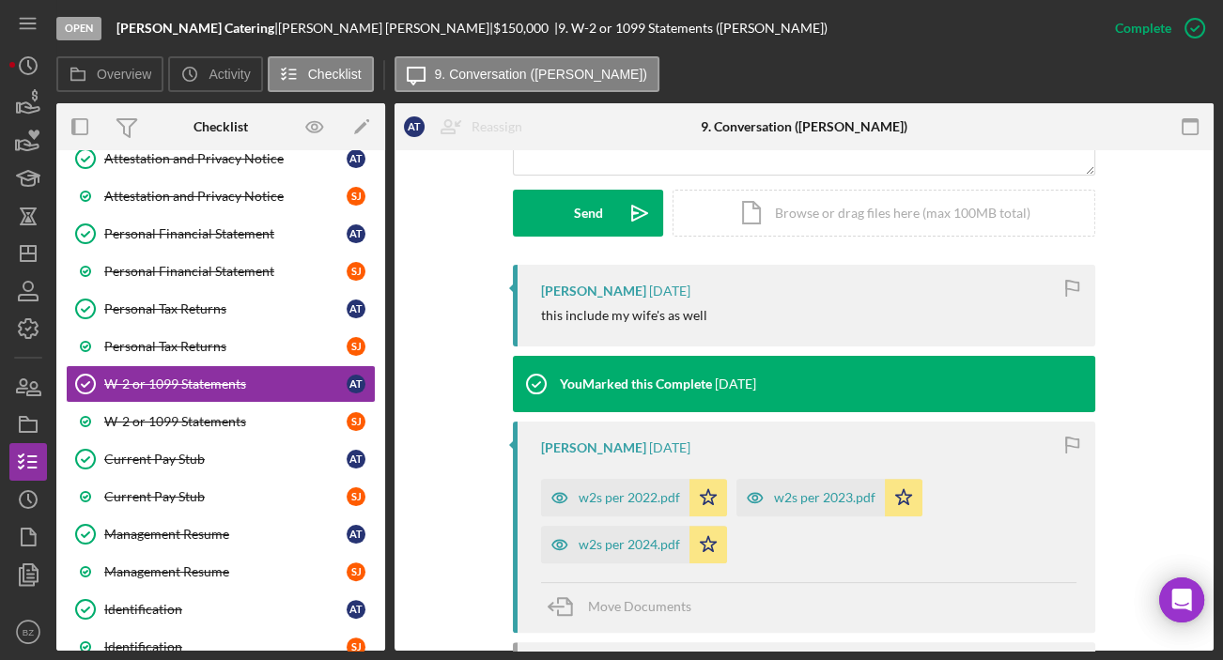
scroll to position [725, 0]
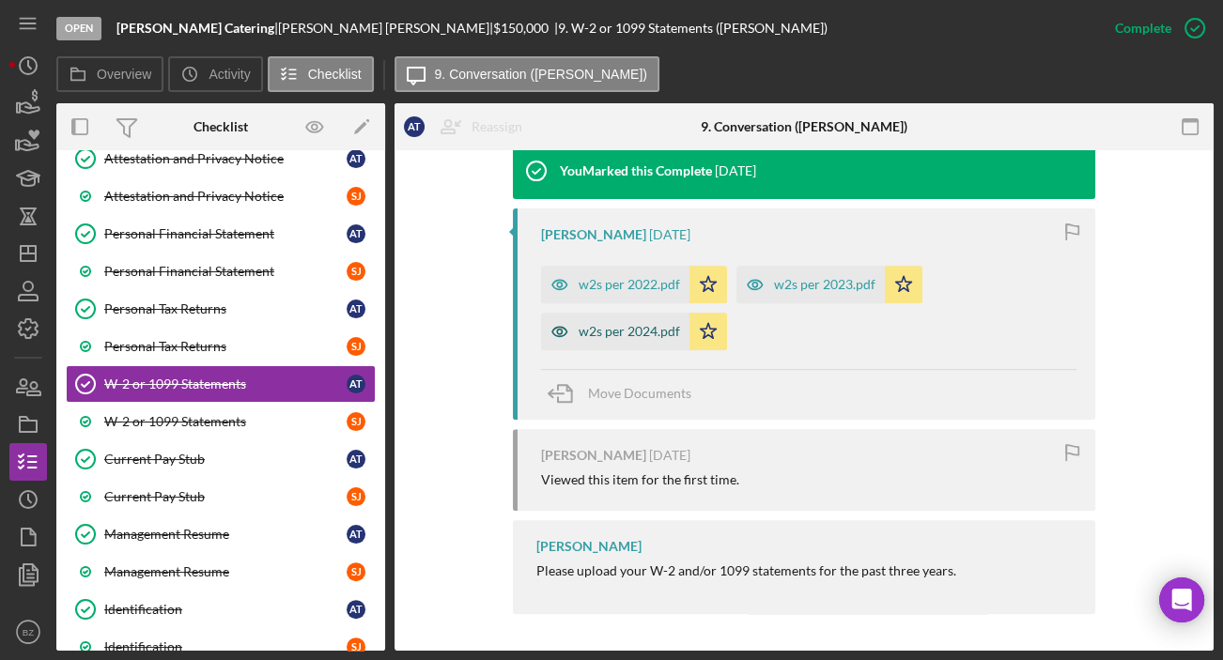
click at [594, 327] on div "w2s per 2024.pdf" at bounding box center [629, 331] width 101 height 15
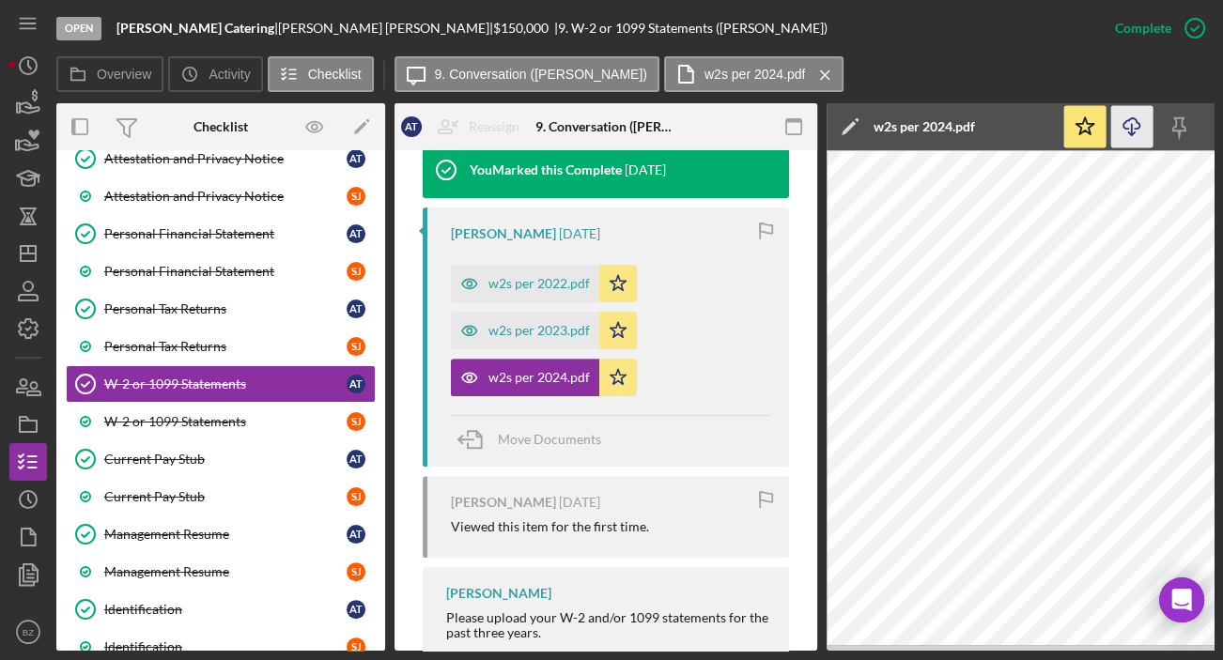
click at [1137, 120] on icon "Icon/Download" at bounding box center [1132, 127] width 42 height 42
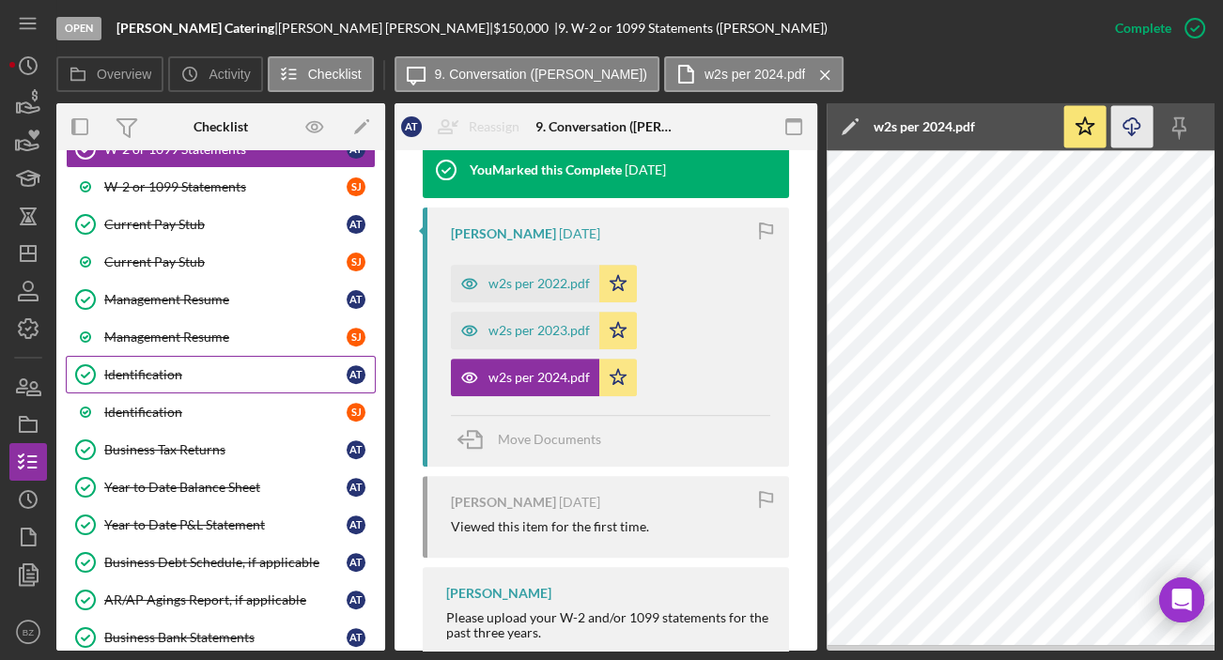
scroll to position [694, 0]
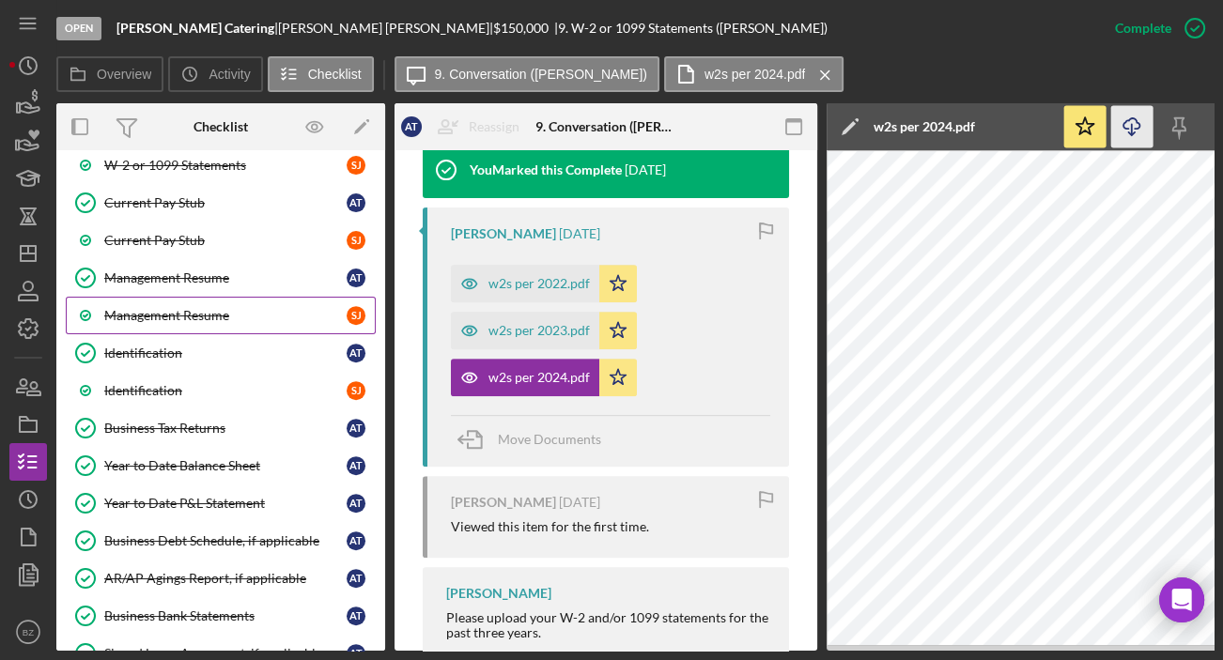
click at [196, 309] on div "Management Resume" at bounding box center [225, 315] width 242 height 15
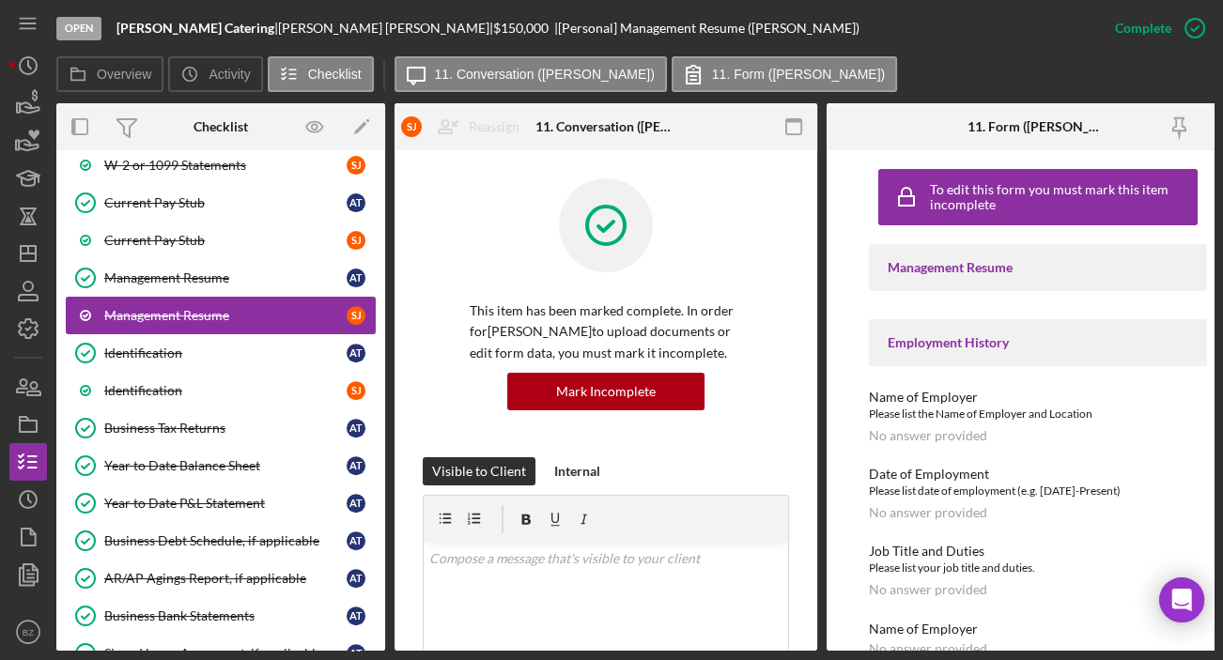
click at [196, 309] on div "Management Resume" at bounding box center [225, 315] width 242 height 15
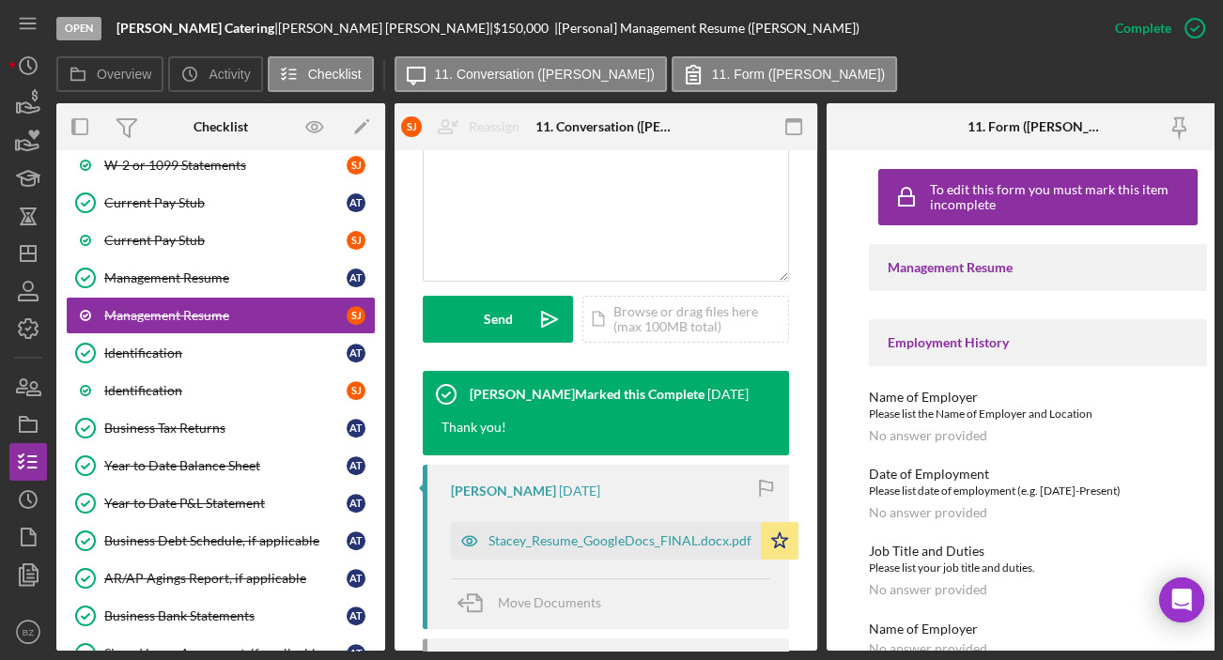
scroll to position [597, 0]
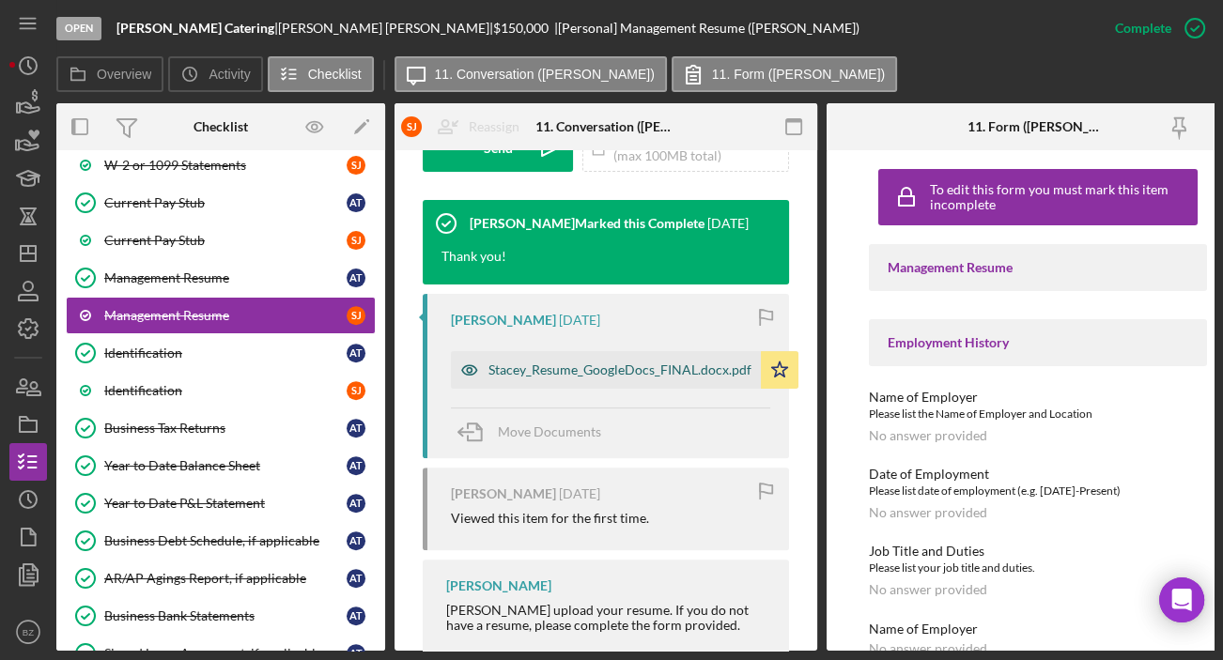
click at [604, 366] on div "Stacey_Resume_GoogleDocs_FINAL.docx.pdf" at bounding box center [619, 370] width 263 height 15
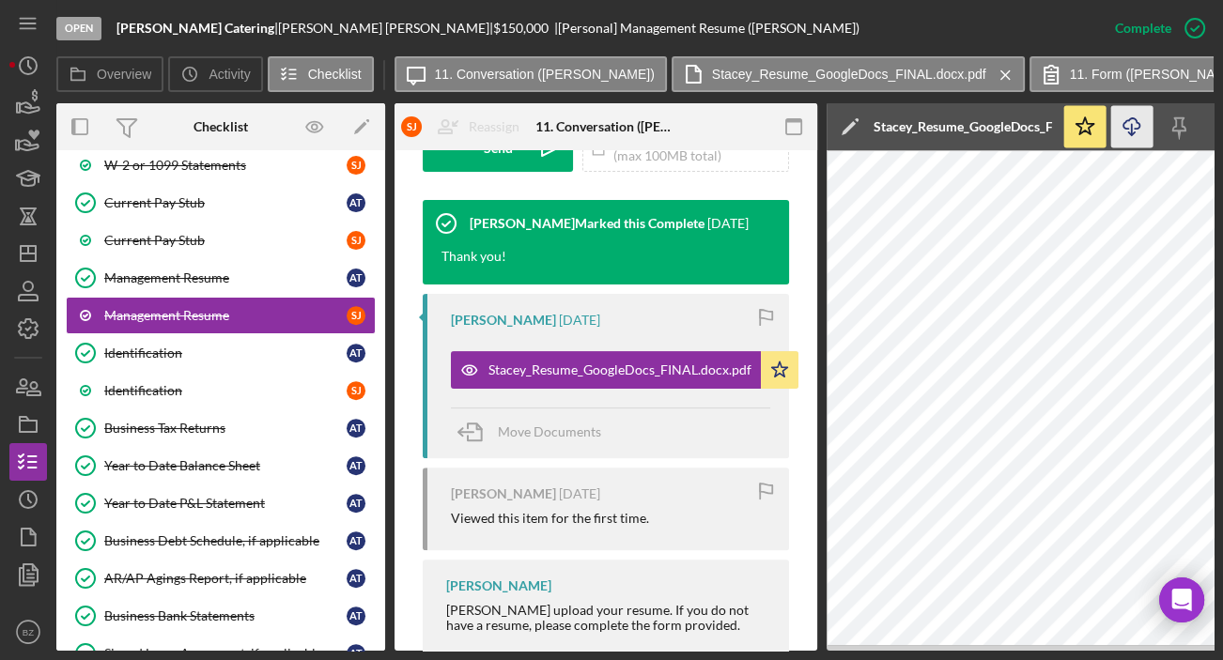
click at [1135, 134] on icon "Icon/Download" at bounding box center [1132, 127] width 42 height 42
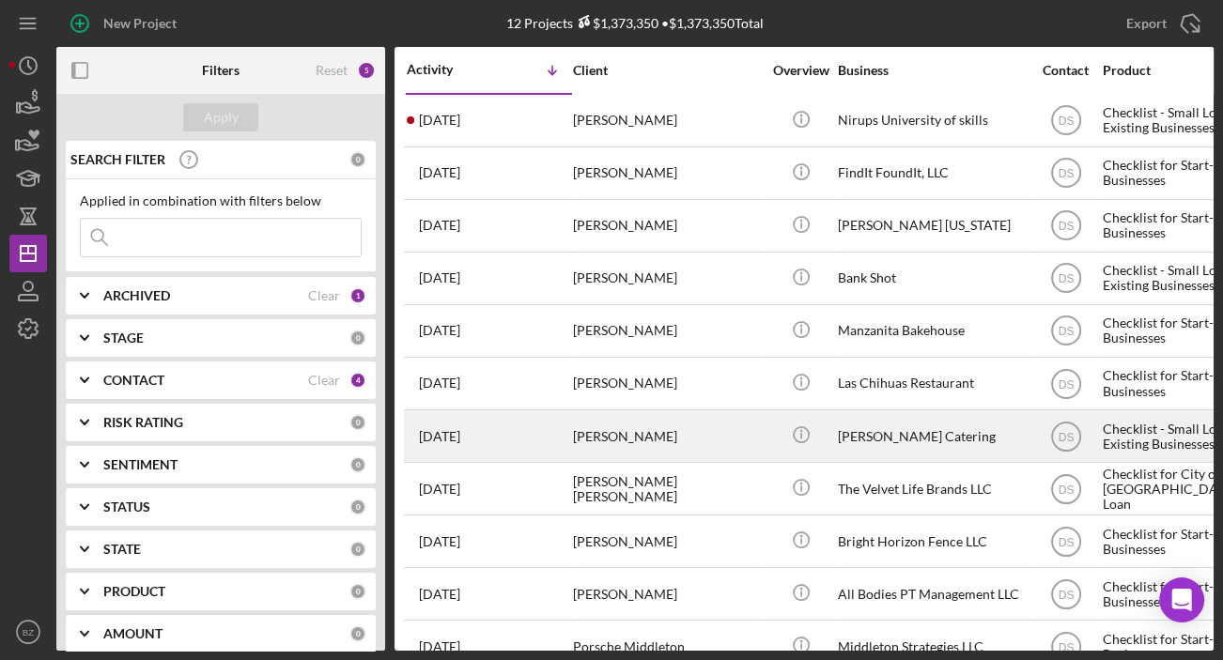
click at [608, 439] on div "[PERSON_NAME]" at bounding box center [667, 436] width 188 height 50
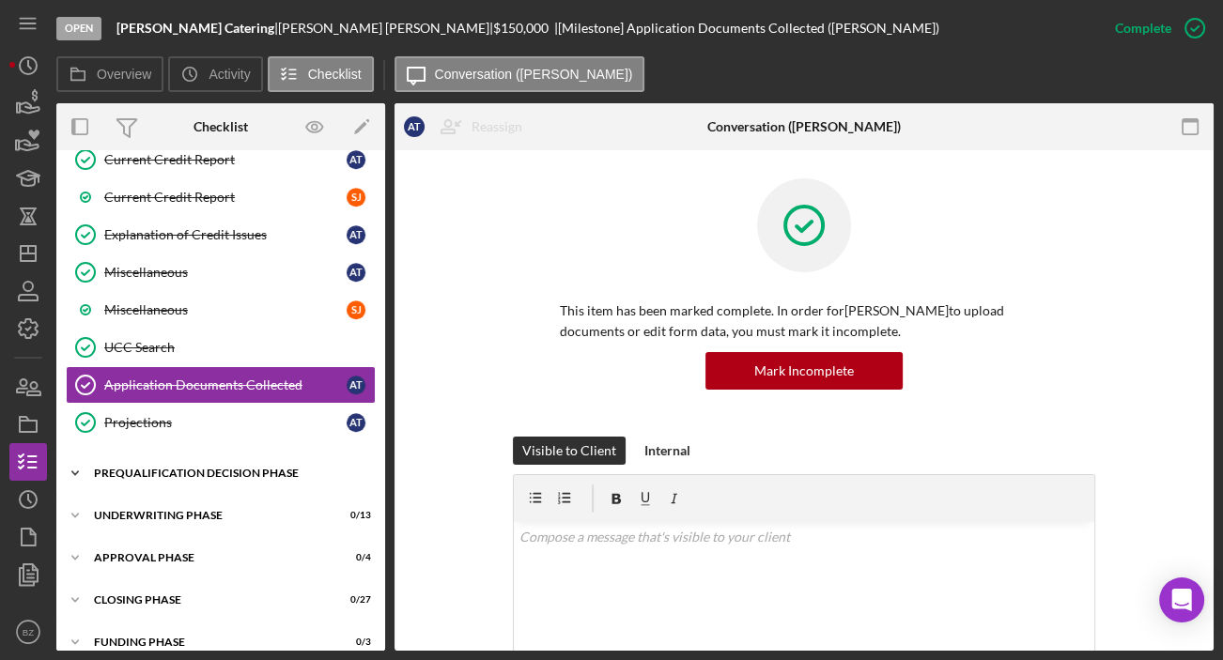
scroll to position [1275, 0]
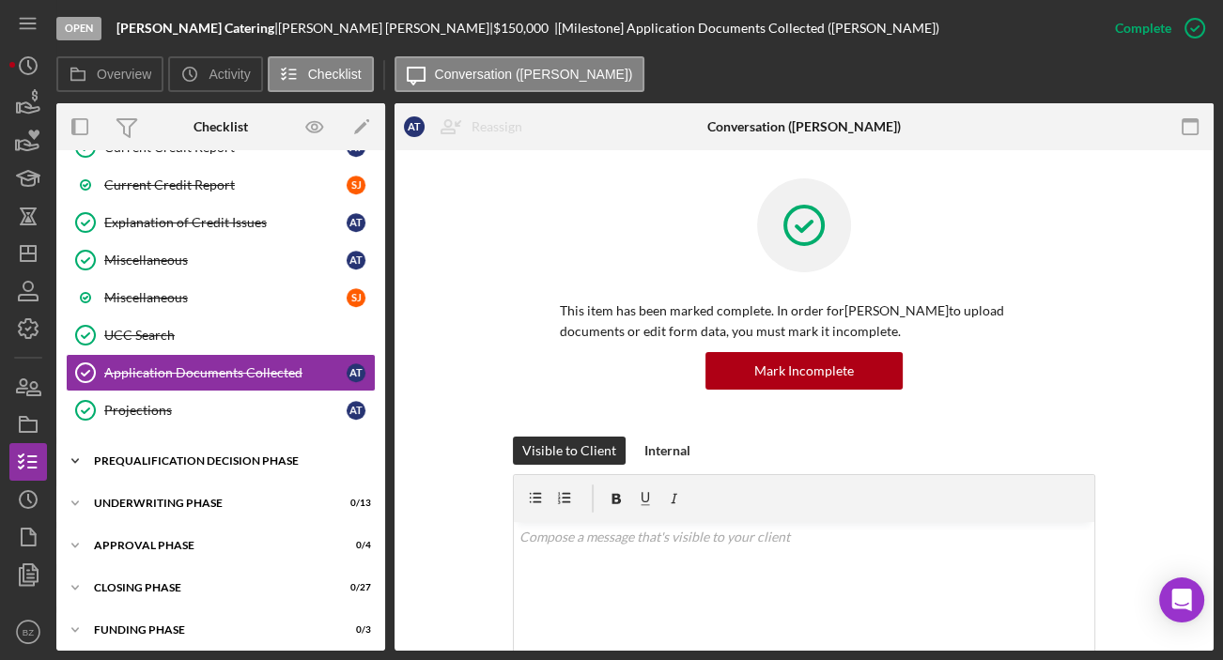
click at [189, 455] on div "Prequalification Decision Phase" at bounding box center [228, 460] width 268 height 11
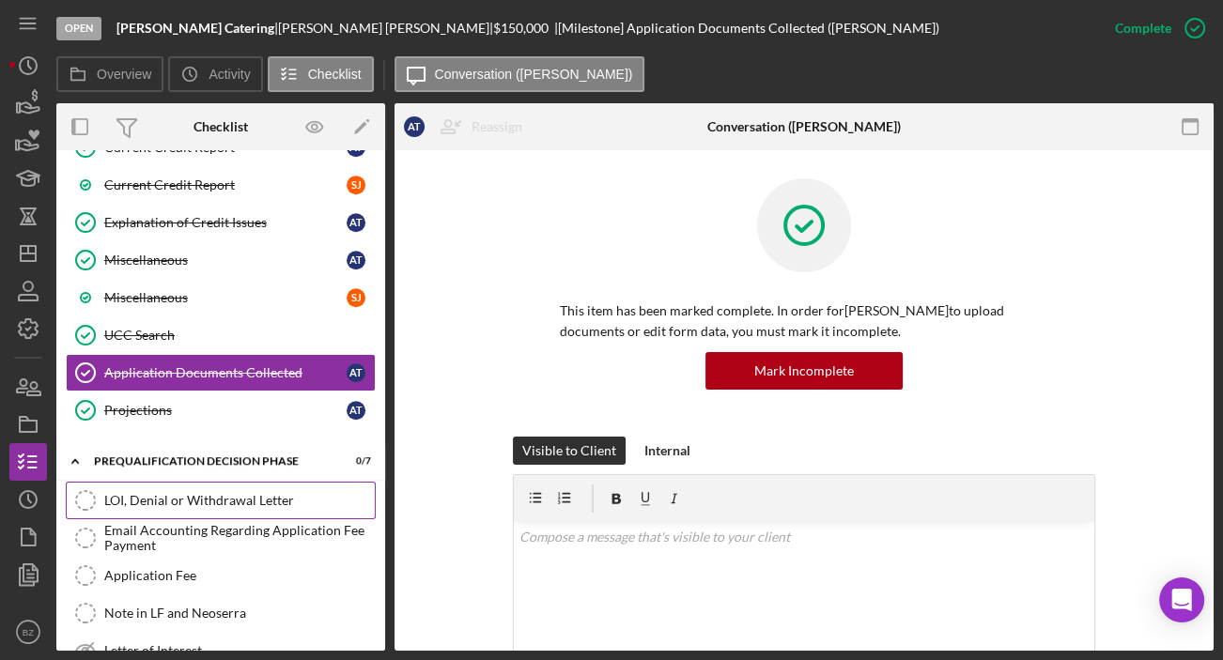
click at [193, 495] on div "LOI, Denial or Withdrawal Letter" at bounding box center [239, 500] width 270 height 15
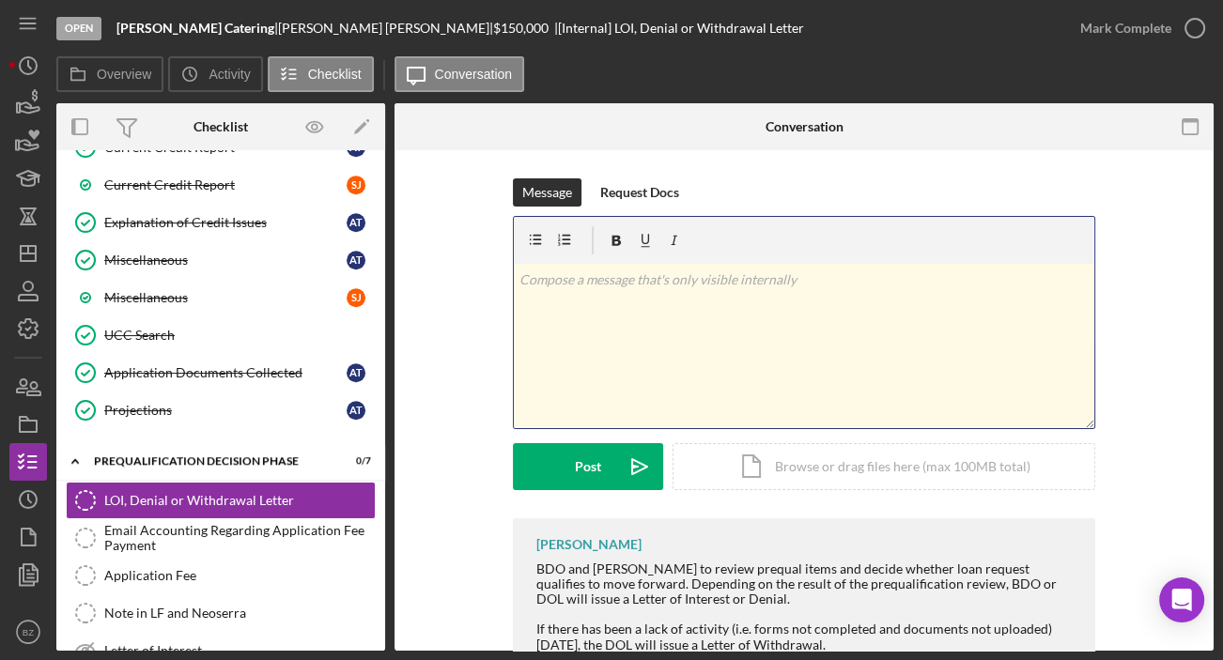
click at [590, 282] on p at bounding box center [804, 280] width 570 height 21
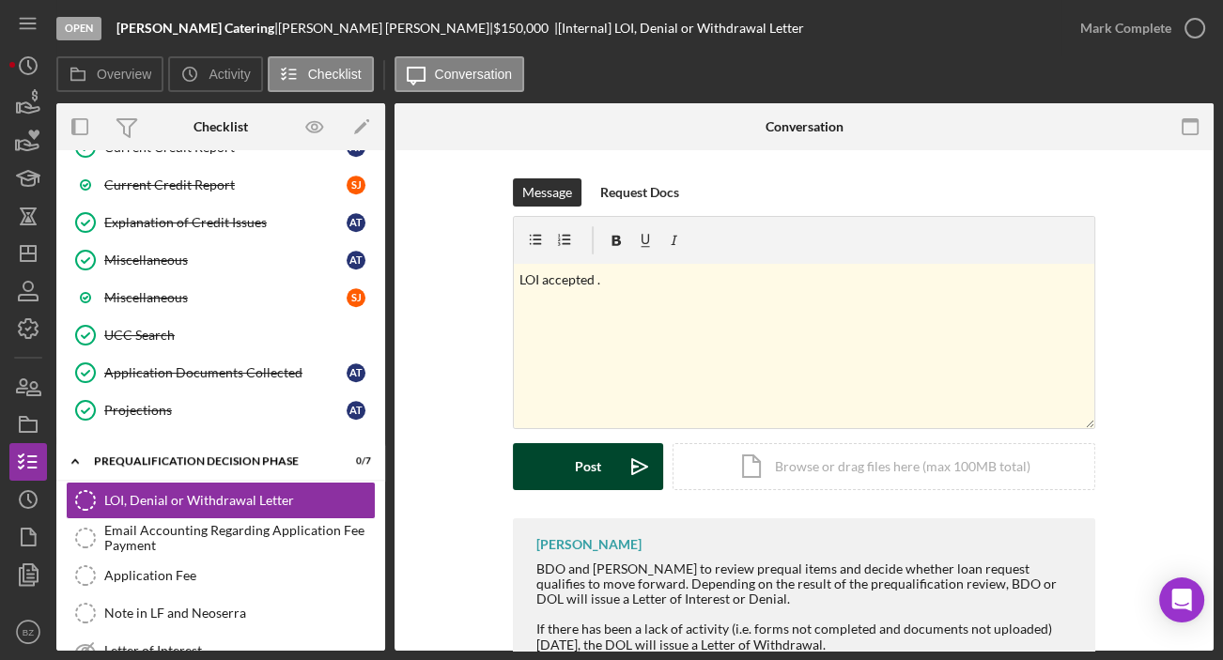
click at [583, 479] on div "Post" at bounding box center [588, 466] width 26 height 47
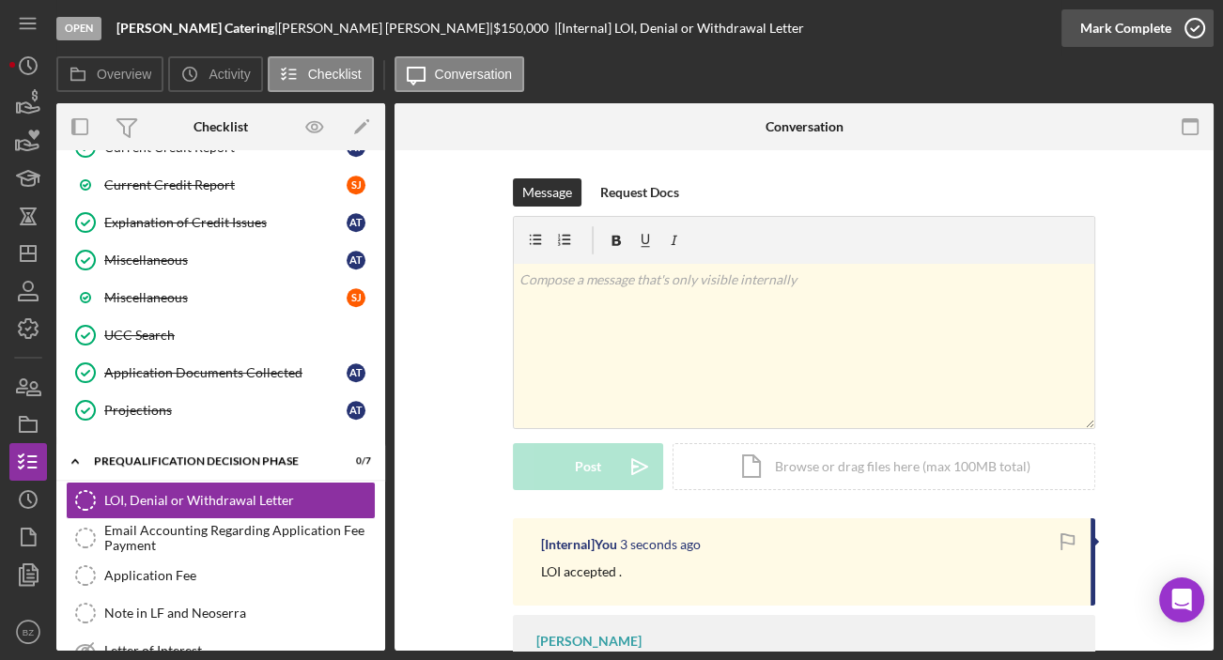
click at [1184, 27] on icon "button" at bounding box center [1194, 28] width 47 height 47
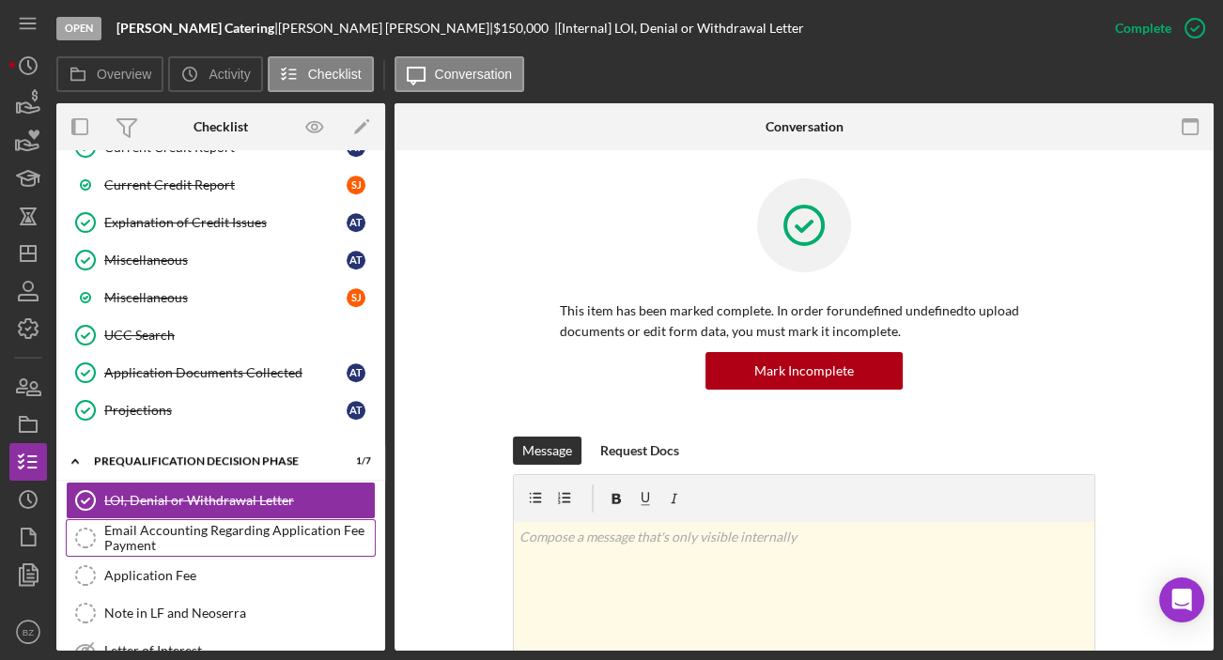
click at [155, 523] on div "Email Accounting Regarding Application Fee Payment" at bounding box center [239, 538] width 270 height 30
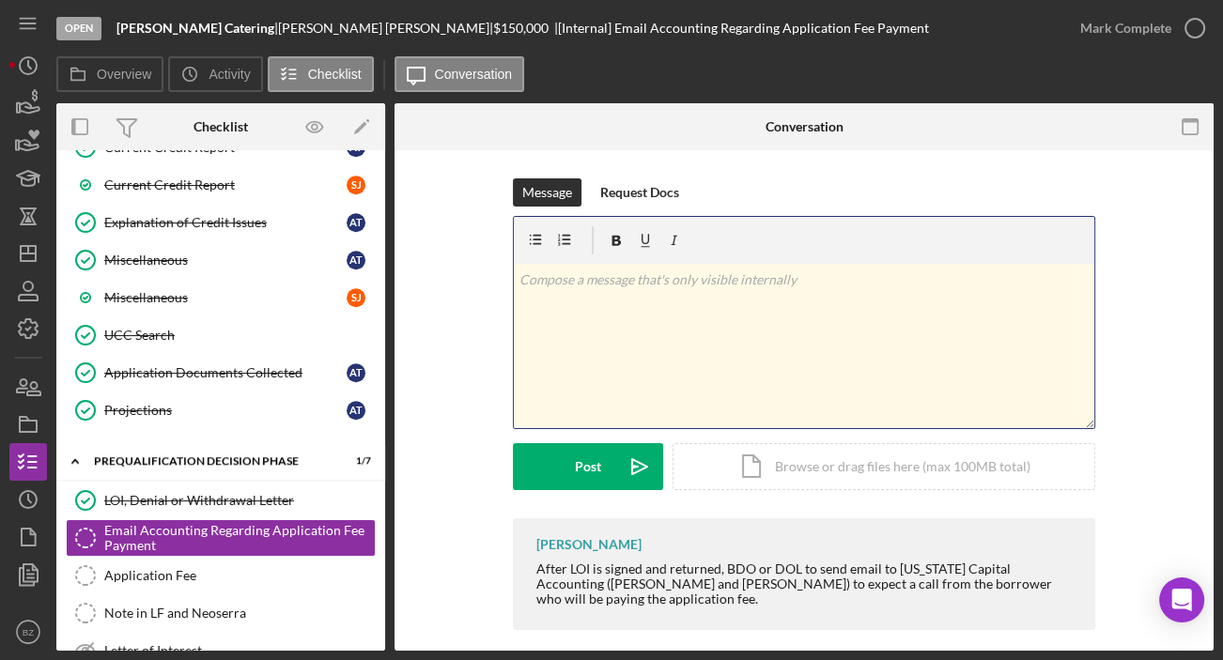
click at [568, 311] on div "v Color teal Color pink Remove color Add row above Add row below Add column bef…" at bounding box center [804, 346] width 580 height 164
click at [1196, 23] on icon "button" at bounding box center [1194, 28] width 47 height 47
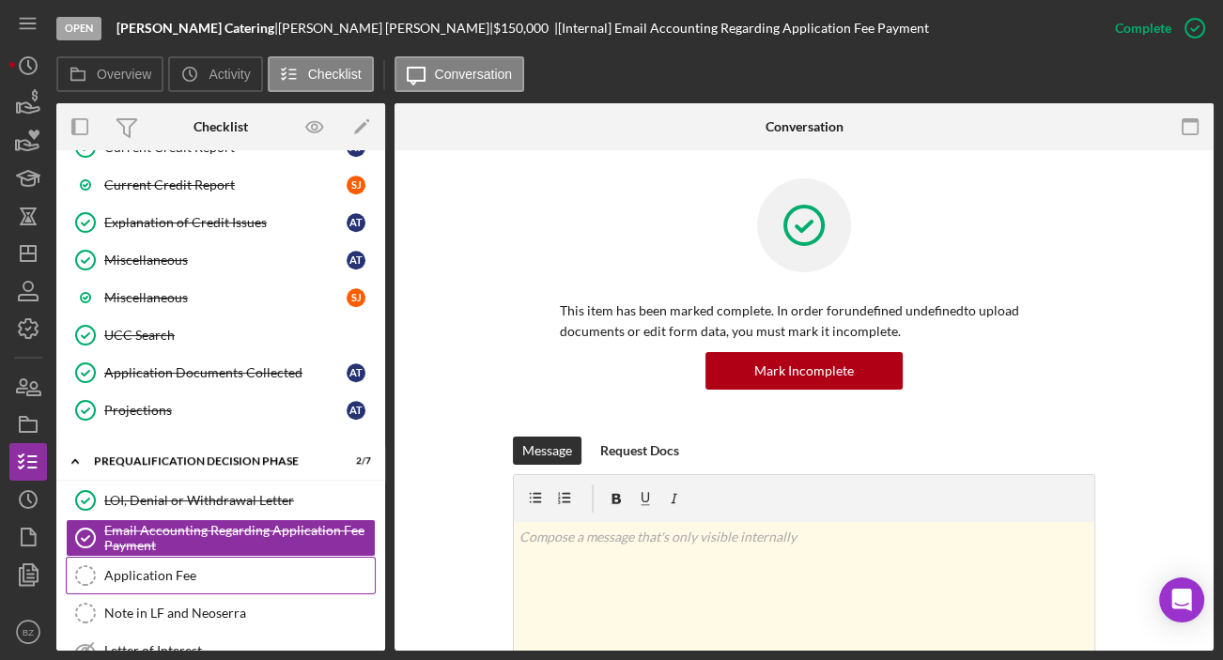
click at [131, 571] on div "Application Fee" at bounding box center [239, 575] width 270 height 15
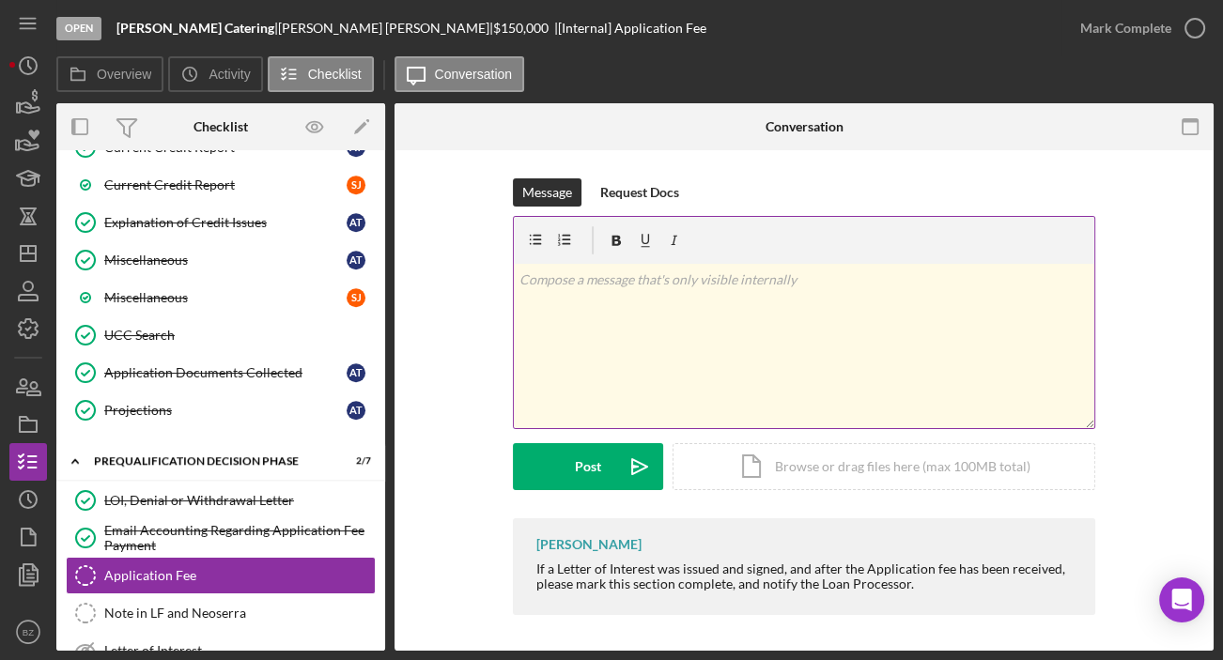
click at [631, 287] on p at bounding box center [804, 280] width 570 height 21
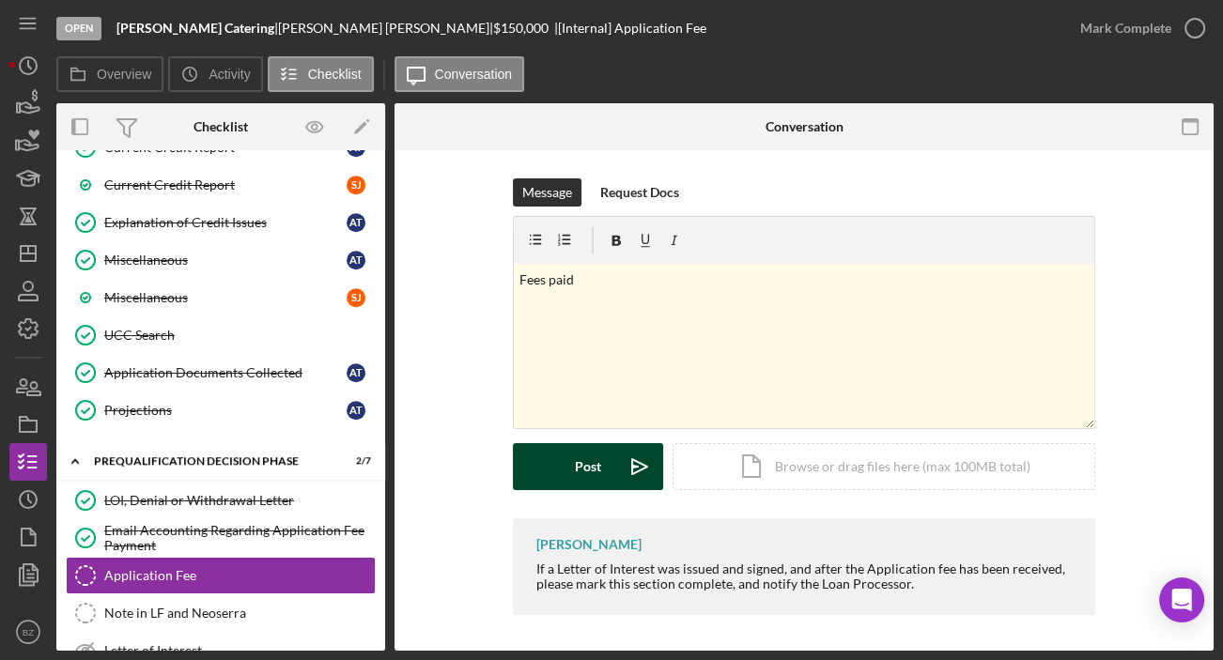
click at [610, 471] on button "Post Icon/icon-invite-send" at bounding box center [588, 466] width 150 height 47
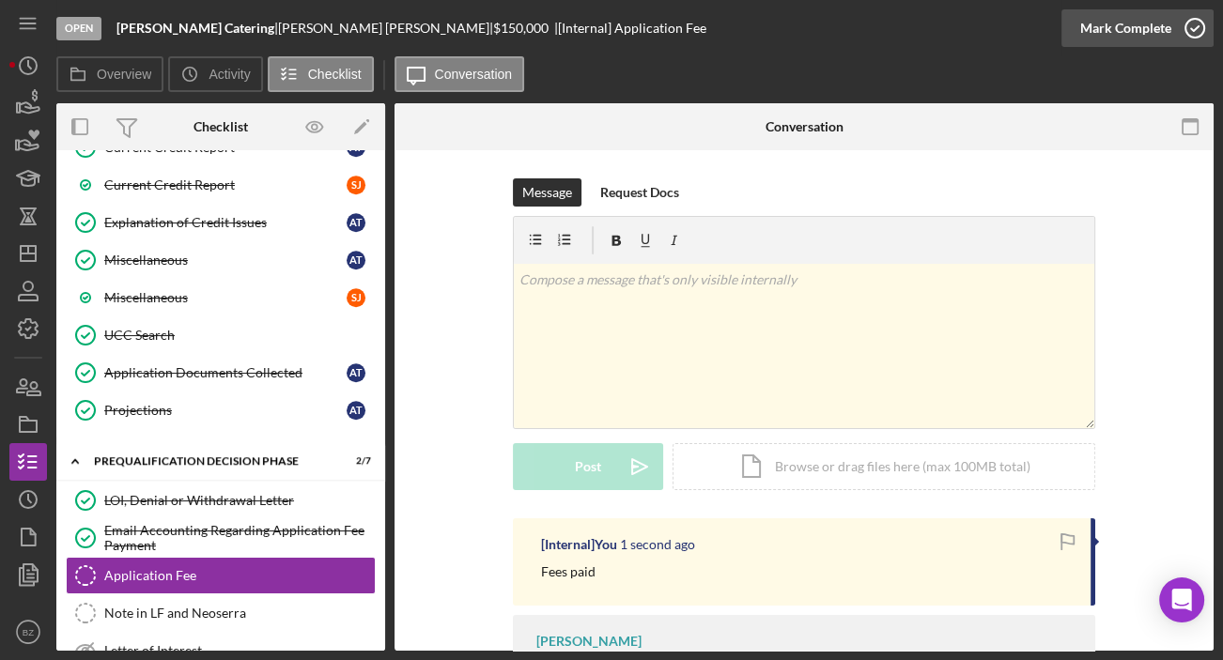
click at [1193, 24] on icon "button" at bounding box center [1194, 28] width 47 height 47
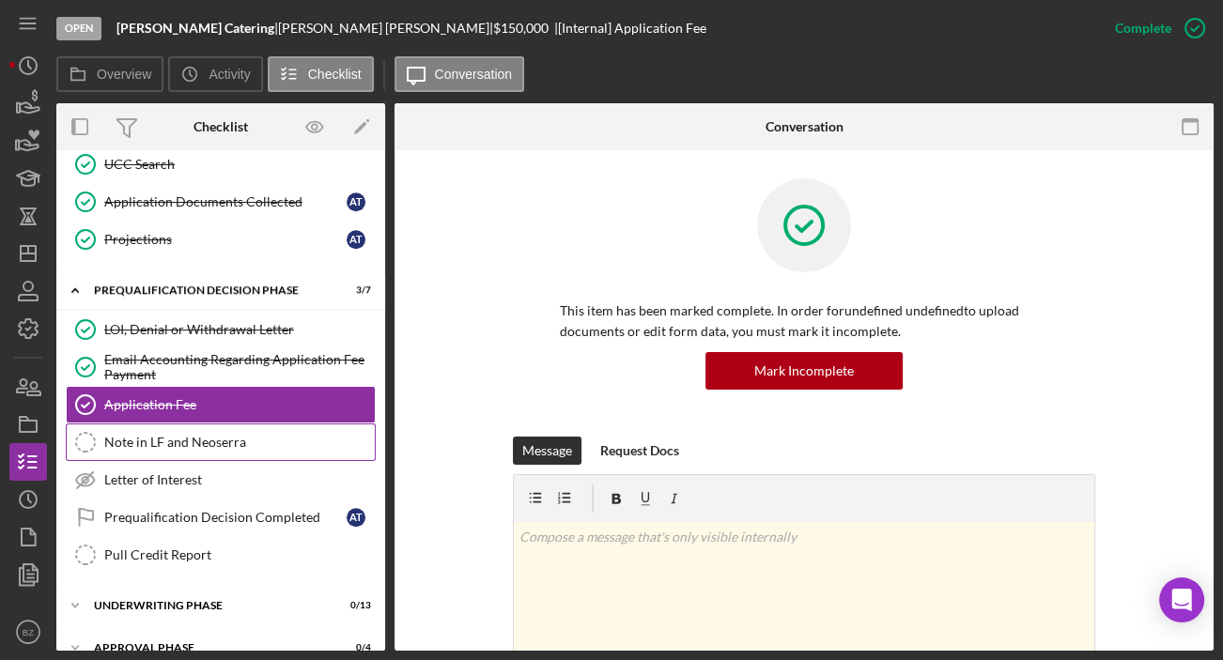
scroll to position [1446, 0]
